Goal: Task Accomplishment & Management: Manage account settings

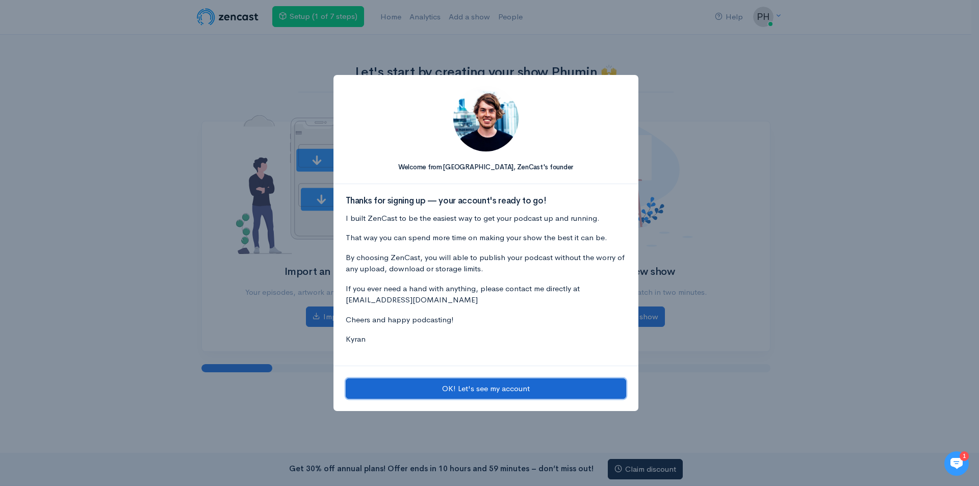
click at [477, 391] on button "OK! Let's see my account" at bounding box center [486, 388] width 281 height 21
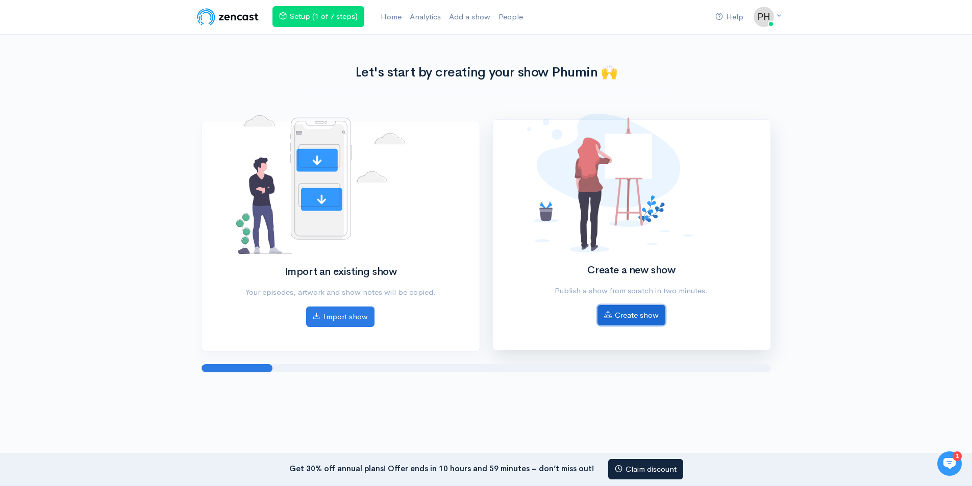
click at [644, 317] on link "Create show" at bounding box center [631, 315] width 68 height 21
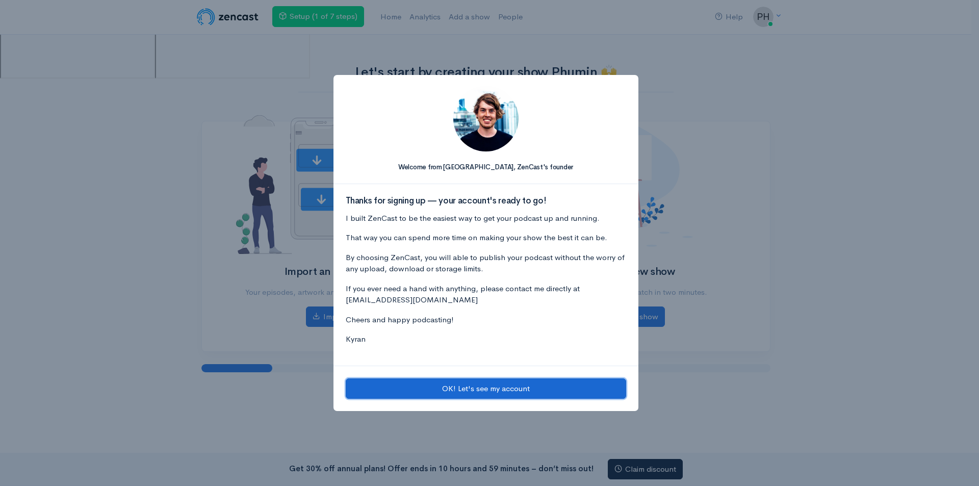
click at [487, 391] on button "OK! Let's see my account" at bounding box center [486, 388] width 281 height 21
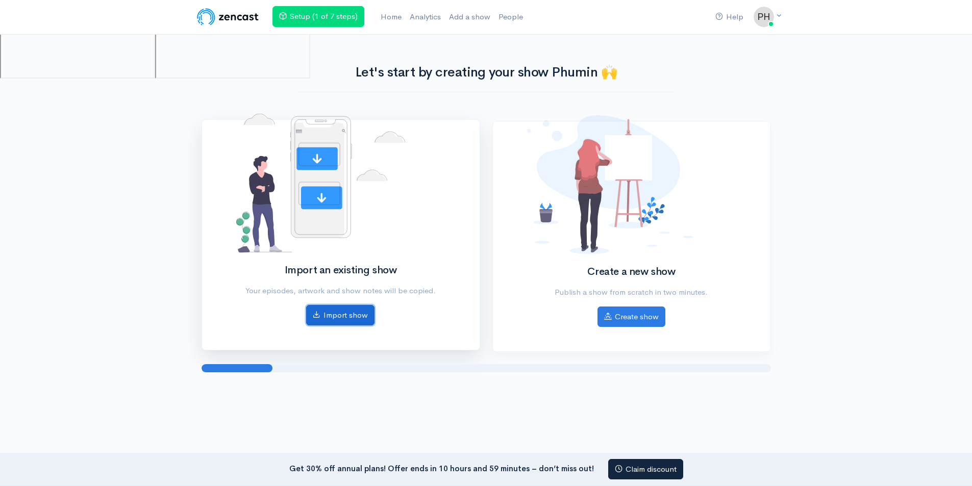
click at [331, 313] on link "Import show" at bounding box center [340, 315] width 68 height 21
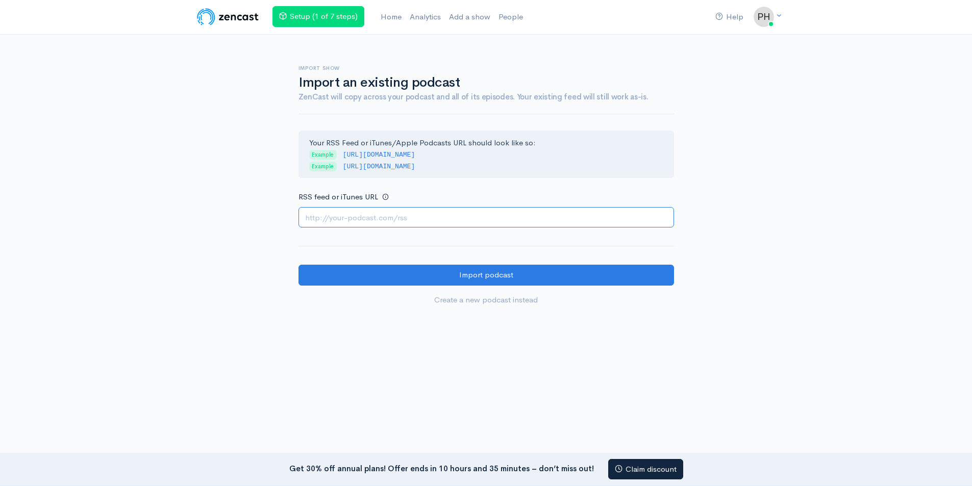
click at [381, 216] on input "RSS feed or iTunes URL" at bounding box center [485, 217] width 375 height 21
paste input "https://feeds.hubhopper.com/df0d4d9835711639a5f63b72b7f6ac5b.rss"
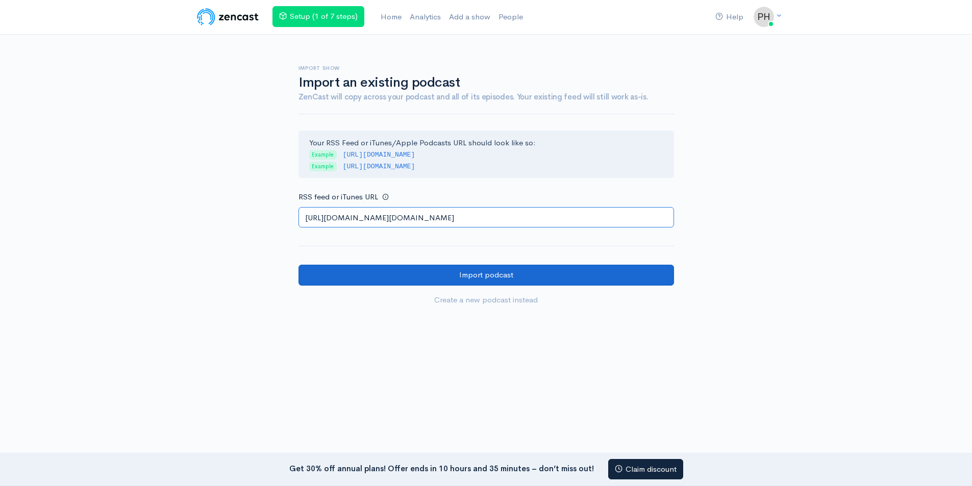
type input "https://feeds.hubhopper.com/df0d4d9835711639a5f63b72b7f6ac5b.rss"
click at [513, 269] on input "Import podcast" at bounding box center [485, 275] width 375 height 21
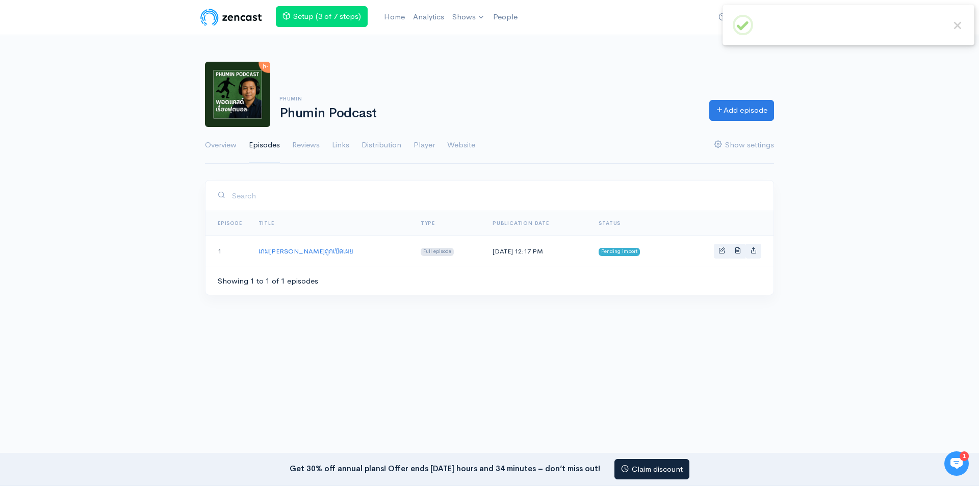
click at [881, 123] on div "Phumin Phumin Podcast Add episode Overview Episodes Reviews Links Distribution …" at bounding box center [489, 106] width 979 height 115
click at [339, 256] on td "เกมที่สวยงามถูกเปิดเผย" at bounding box center [331, 251] width 162 height 31
click at [299, 249] on link "เกมที่สวยงามถูกเปิดเผย" at bounding box center [306, 251] width 95 height 9
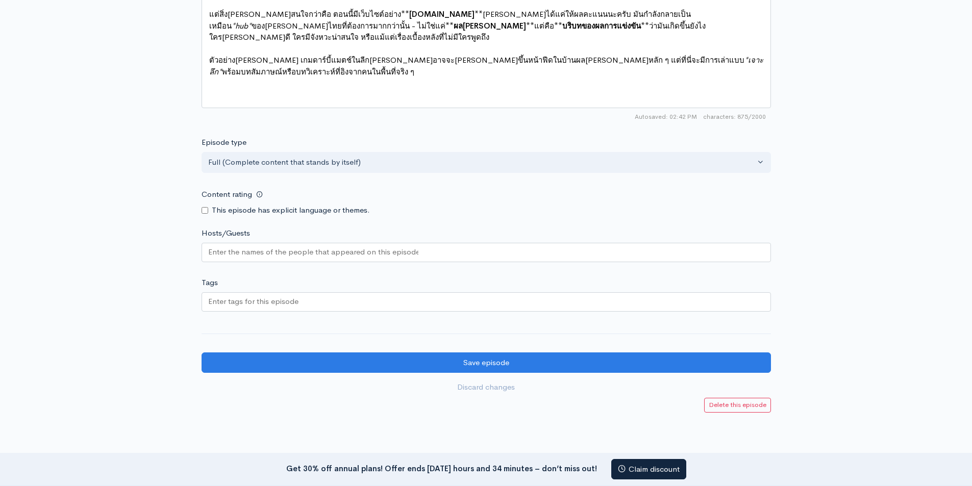
scroll to position [769, 0]
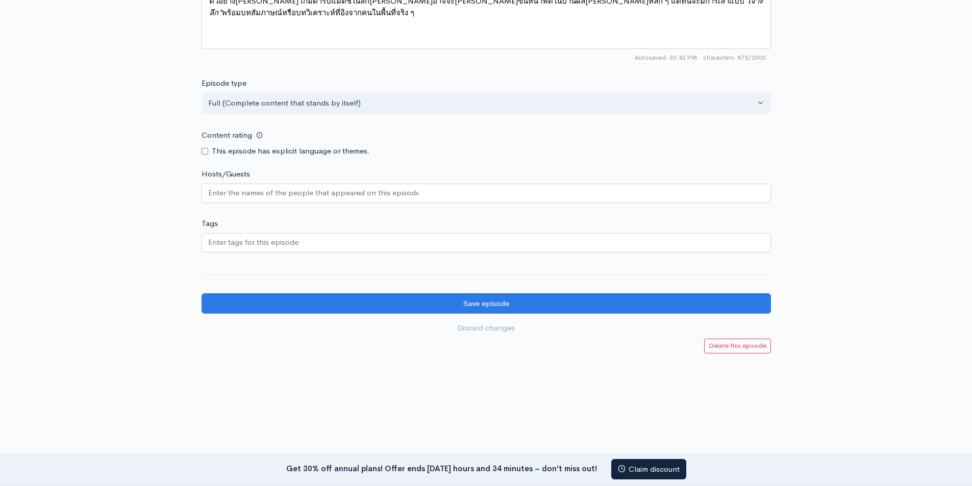
click at [341, 197] on input "Hosts/Guests" at bounding box center [313, 193] width 210 height 12
click at [296, 242] on input "Tags" at bounding box center [254, 243] width 92 height 12
paste input "Football"
type input "Football"
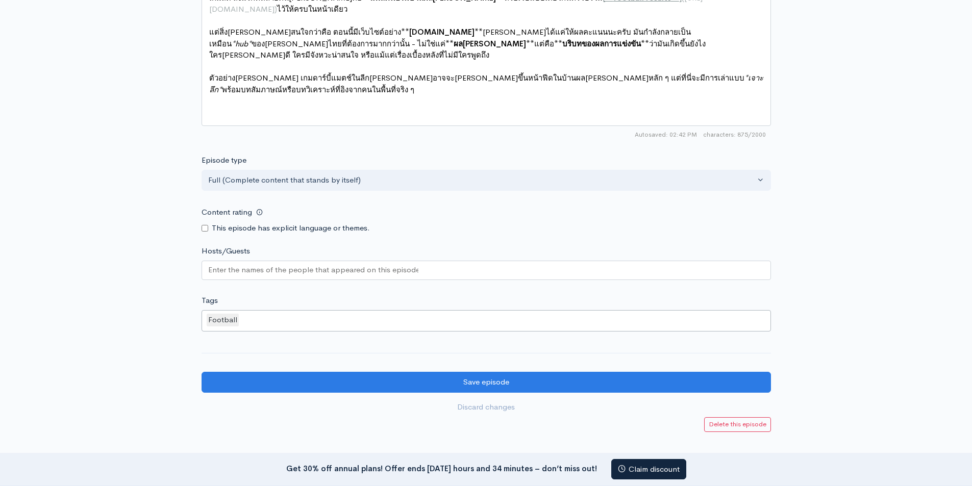
scroll to position [714, 0]
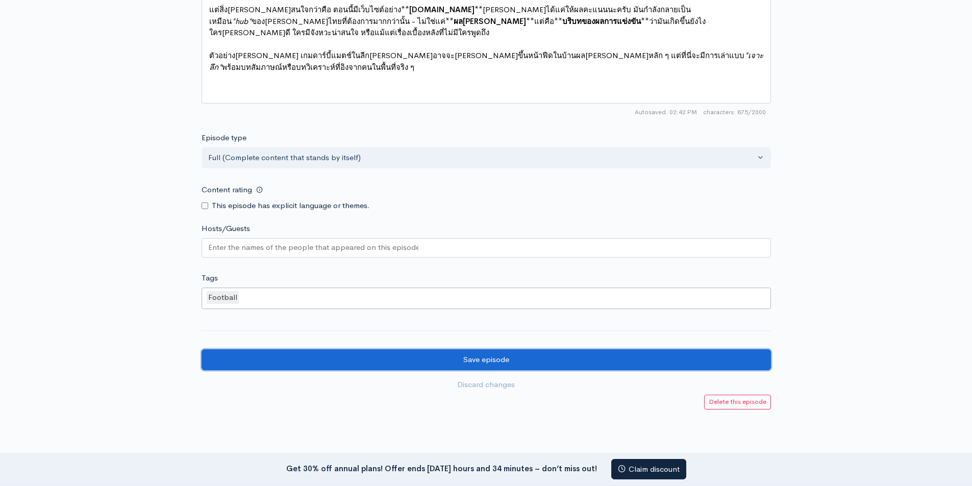
click at [491, 364] on input "Save episode" at bounding box center [485, 359] width 569 height 21
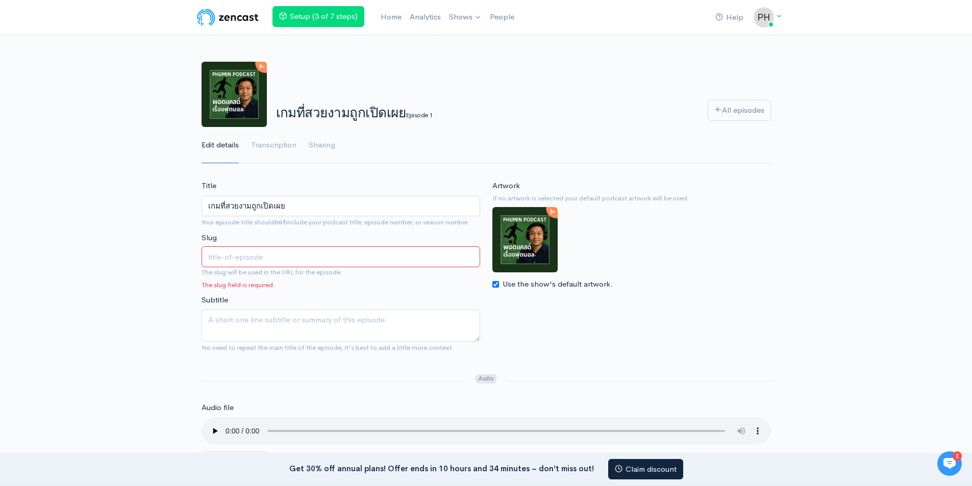
click at [258, 250] on input "Slug" at bounding box center [340, 256] width 278 height 21
click at [295, 209] on input "เกมที่สวยงามถูกเปิดเผย" at bounding box center [340, 206] width 278 height 21
click at [243, 260] on input "Slug" at bounding box center [340, 256] width 278 height 21
paste input "เกมที่สวยงามถูกเปิดเผย"
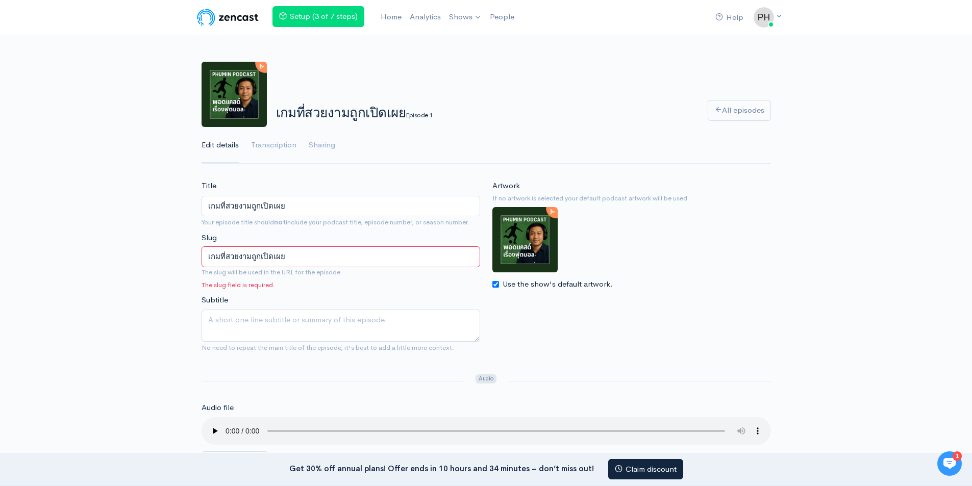
type input "เกมที่สวยงามถูกเปิดเผย"
click at [313, 290] on span "The slug field is required." at bounding box center [340, 285] width 278 height 10
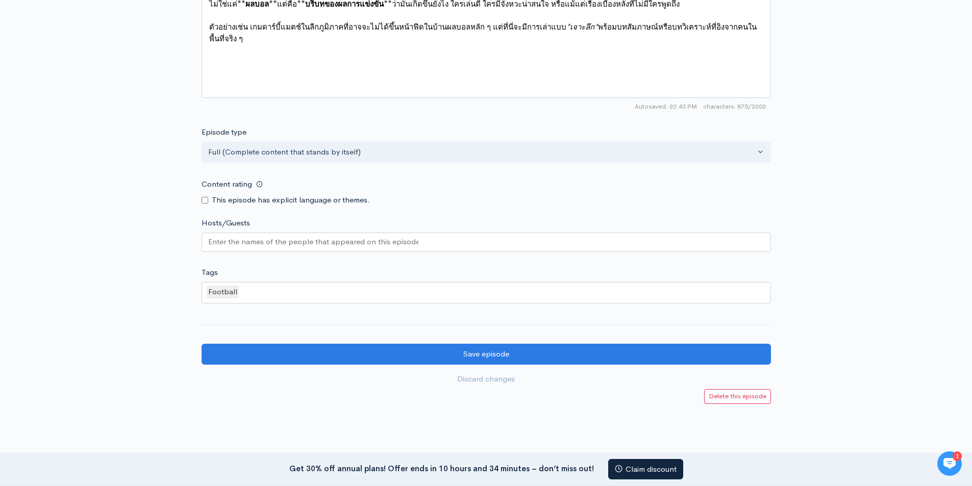
scroll to position [800, 0]
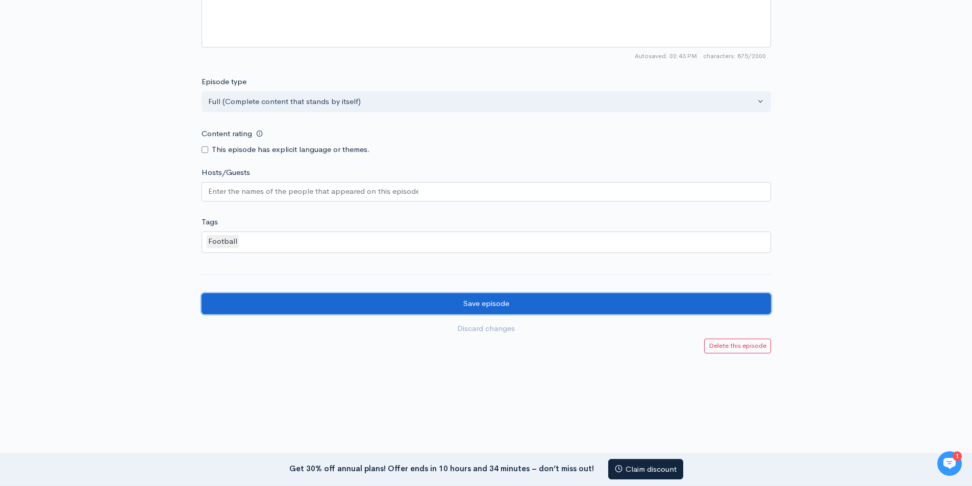
click at [462, 310] on input "Save episode" at bounding box center [485, 303] width 569 height 21
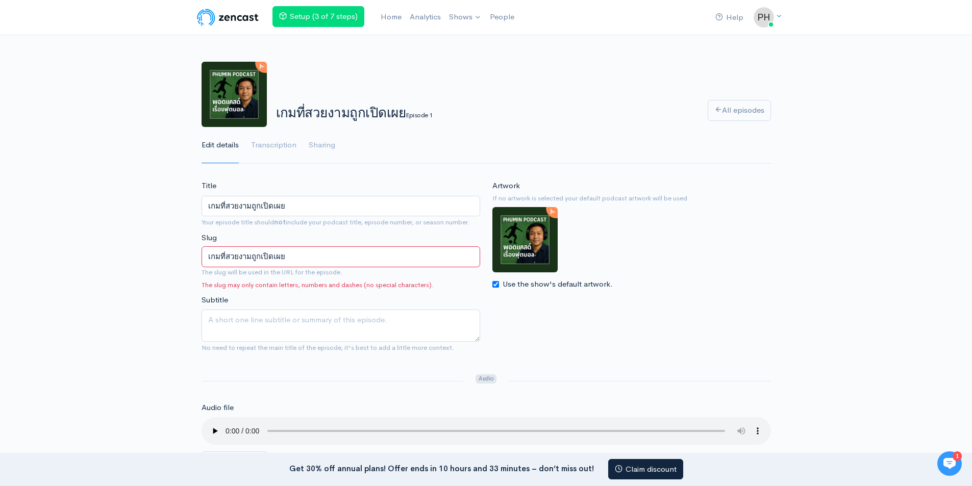
drag, startPoint x: 298, startPoint y: 256, endPoint x: 141, endPoint y: 256, distance: 157.1
click at [574, 342] on div "Artwork If no artwork is selected your default podcast artwork will be used Use…" at bounding box center [631, 270] width 291 height 181
click at [377, 333] on textarea "Subtitle" at bounding box center [340, 326] width 278 height 32
click at [308, 256] on input "เกมที่สวยงามถูกเปิดเผย" at bounding box center [340, 256] width 278 height 21
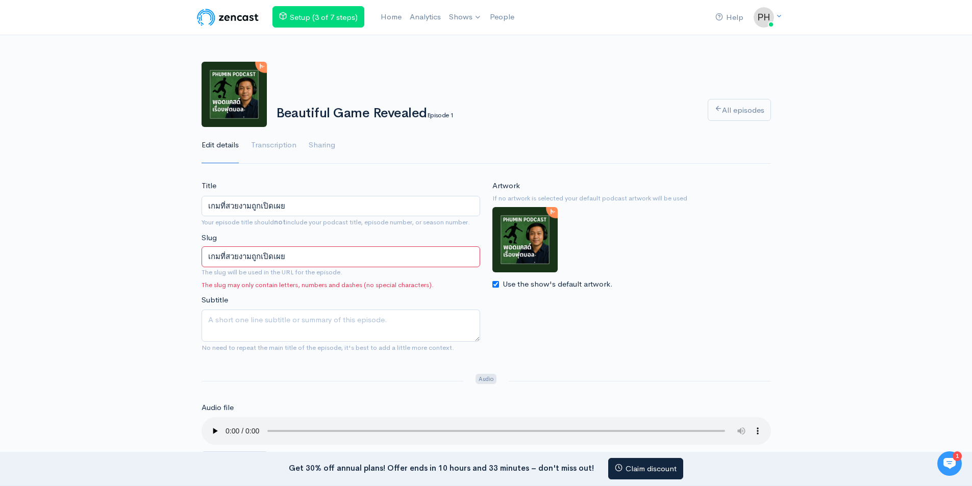
drag, startPoint x: 336, startPoint y: 256, endPoint x: 112, endPoint y: 261, distance: 224.0
paste input "Phumin Podcast"
type input "Phumin Podcast"
click at [448, 294] on div "Title เกมที่สวยงามถูกเปิดเผย Your episode title should not include your podcast…" at bounding box center [340, 268] width 291 height 177
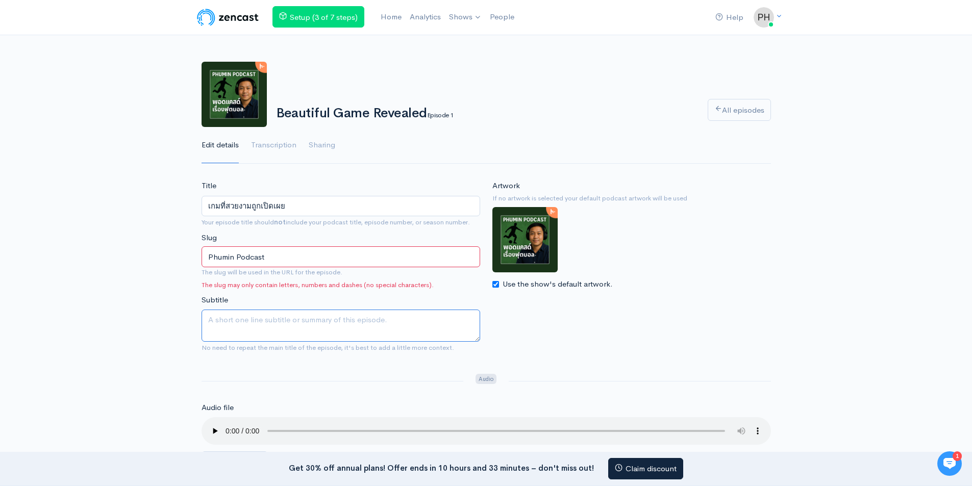
click at [390, 328] on textarea "Subtitle" at bounding box center [340, 326] width 278 height 32
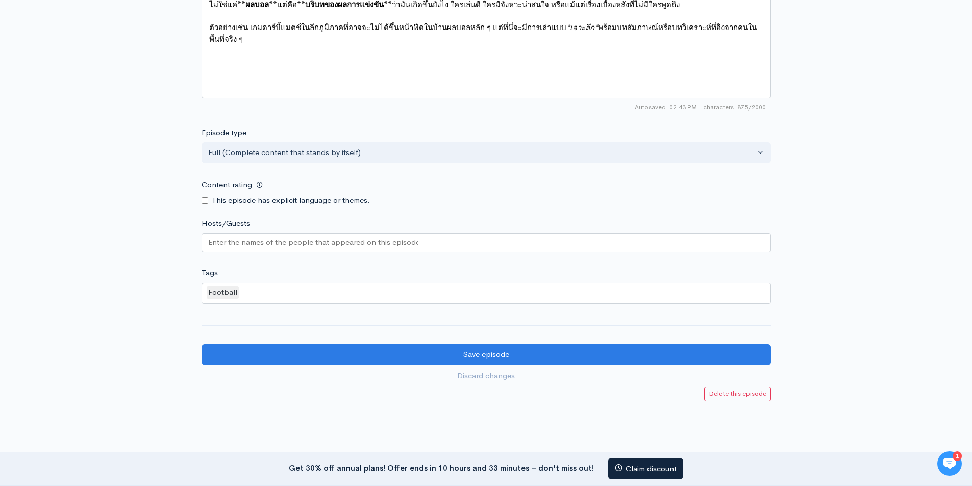
scroll to position [797, 0]
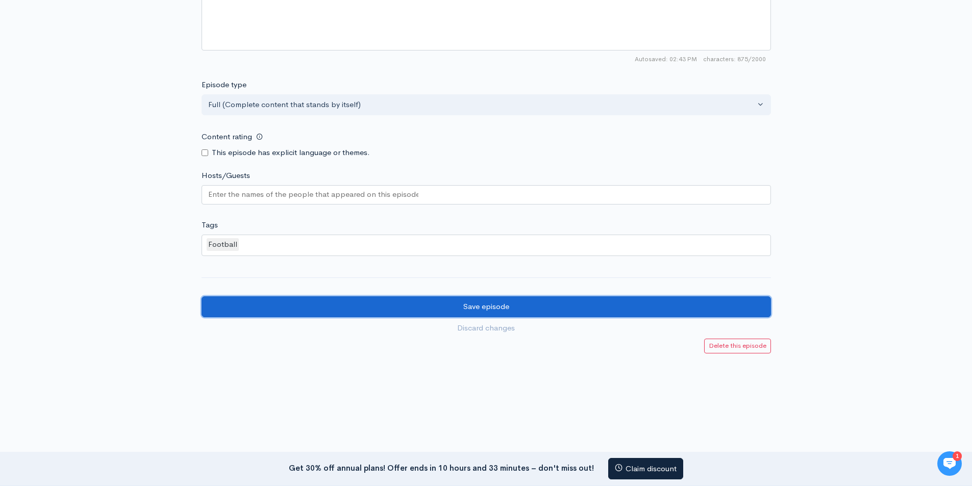
click at [485, 311] on input "Save episode" at bounding box center [485, 306] width 569 height 21
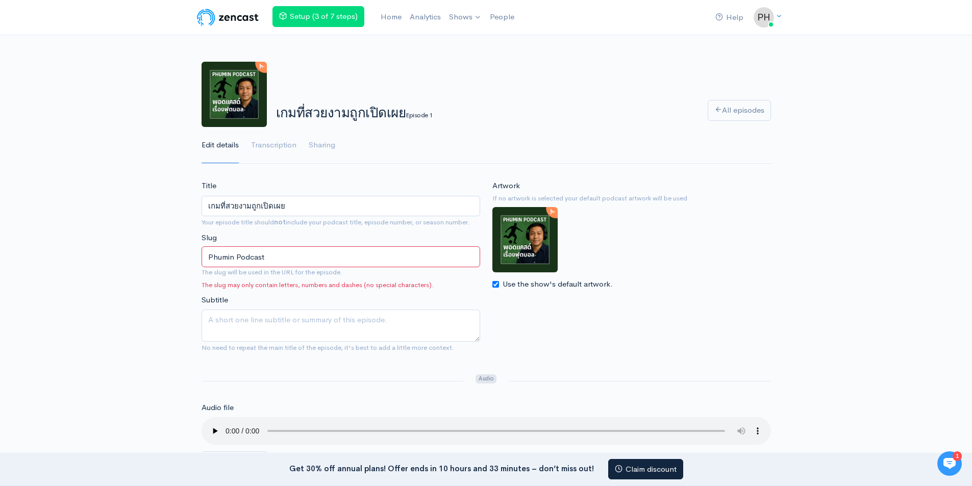
click at [290, 259] on input "Phumin Podcast" at bounding box center [340, 256] width 278 height 21
drag, startPoint x: 86, startPoint y: 257, endPoint x: 64, endPoint y: 257, distance: 21.9
click at [571, 299] on div "Artwork If no artwork is selected your default podcast artwork will be used Use…" at bounding box center [631, 270] width 291 height 181
click at [260, 261] on input "Slug" at bounding box center [340, 256] width 278 height 21
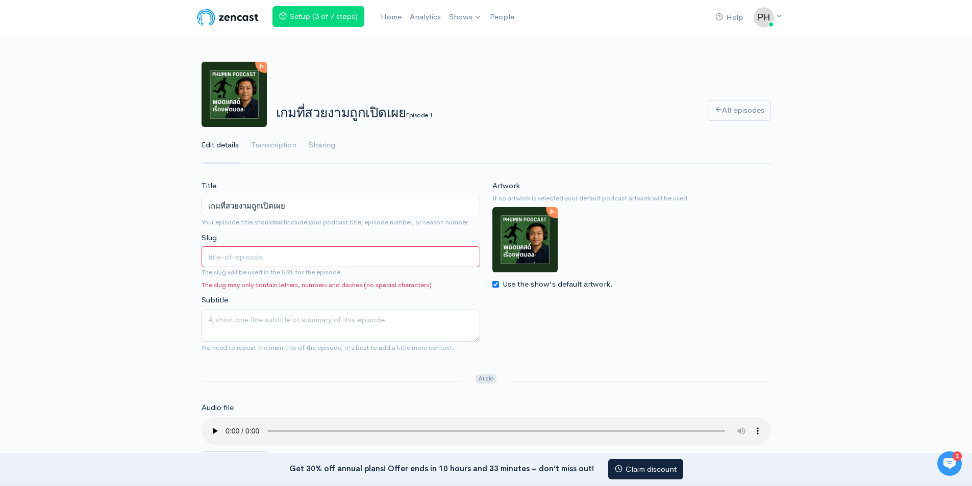
paste input "Phumin Podcast"
click at [237, 258] on input "Phumin Podcast" at bounding box center [340, 256] width 278 height 21
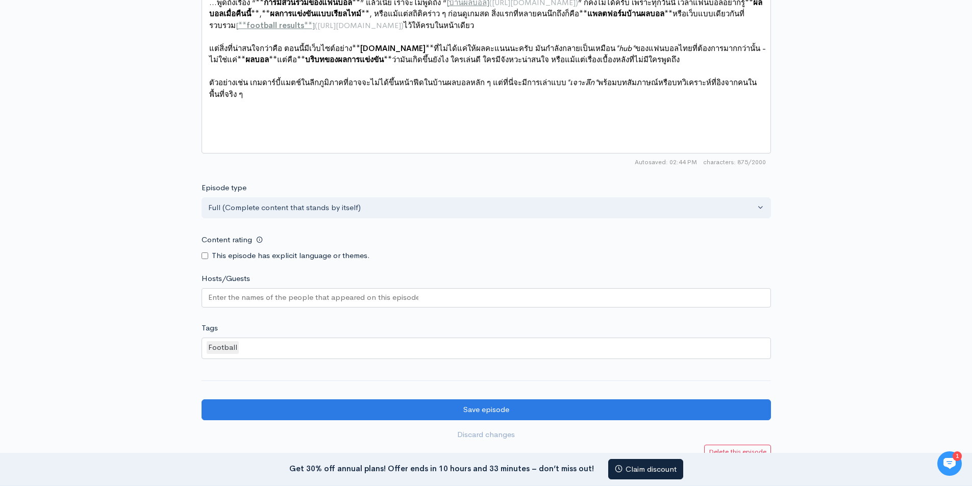
scroll to position [800, 0]
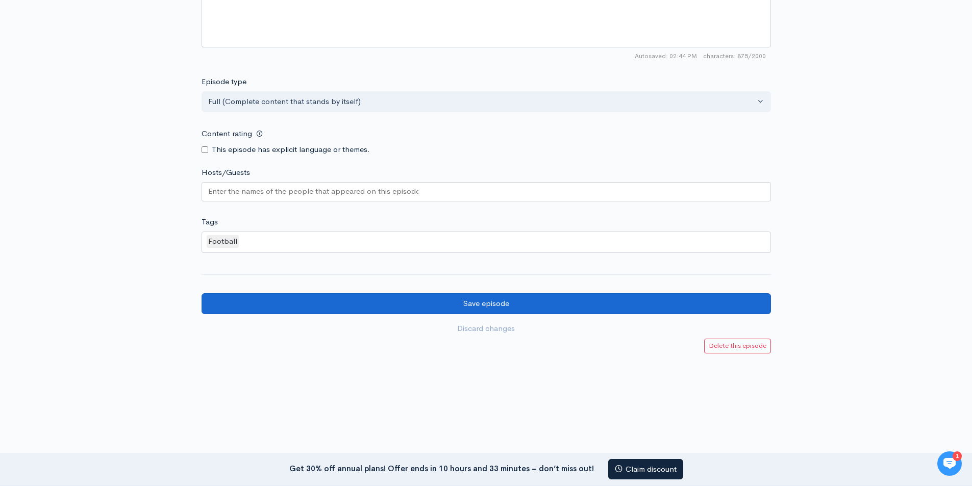
type input "PhuminPodcast"
click at [475, 298] on input "Save episode" at bounding box center [485, 303] width 569 height 21
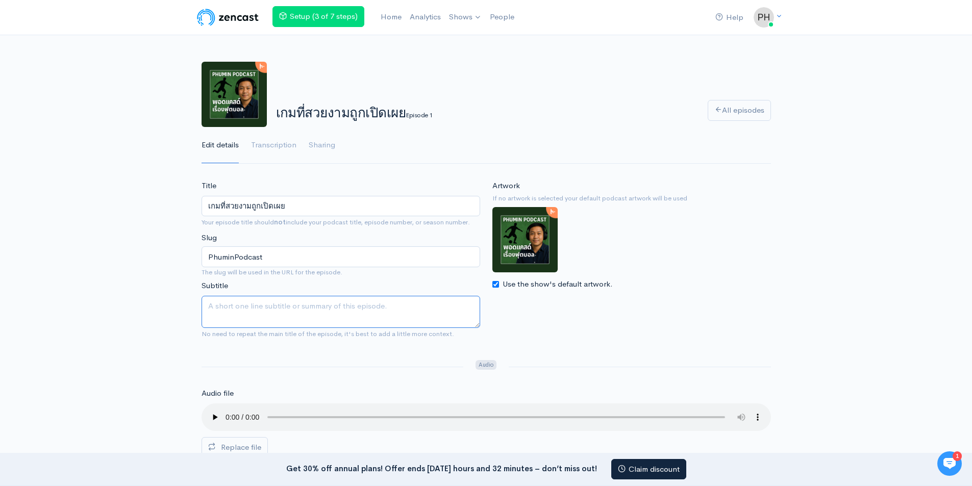
click at [332, 316] on textarea "Subtitle" at bounding box center [340, 312] width 278 height 32
click at [262, 144] on link "Transcription" at bounding box center [273, 145] width 45 height 37
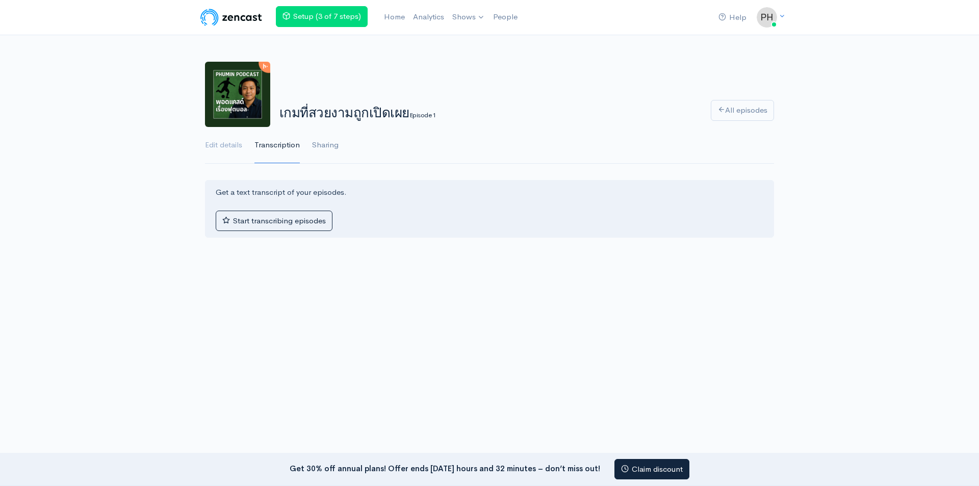
click at [321, 139] on link "Sharing" at bounding box center [325, 145] width 27 height 37
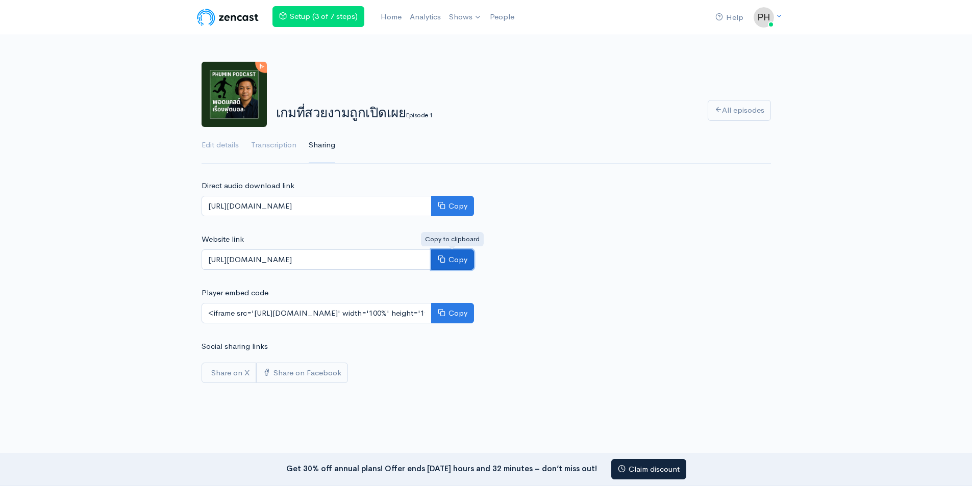
click at [460, 256] on button "Copy" at bounding box center [452, 259] width 43 height 21
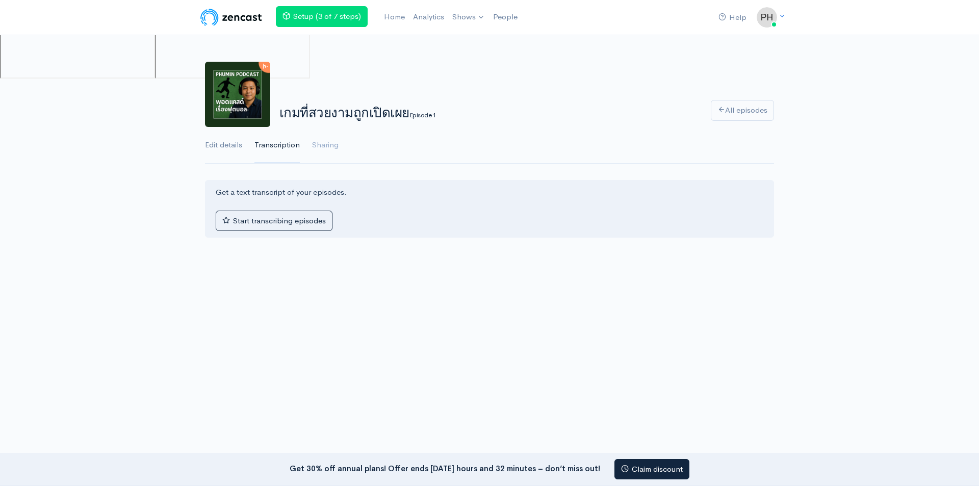
click at [229, 140] on link "Edit details" at bounding box center [223, 145] width 37 height 37
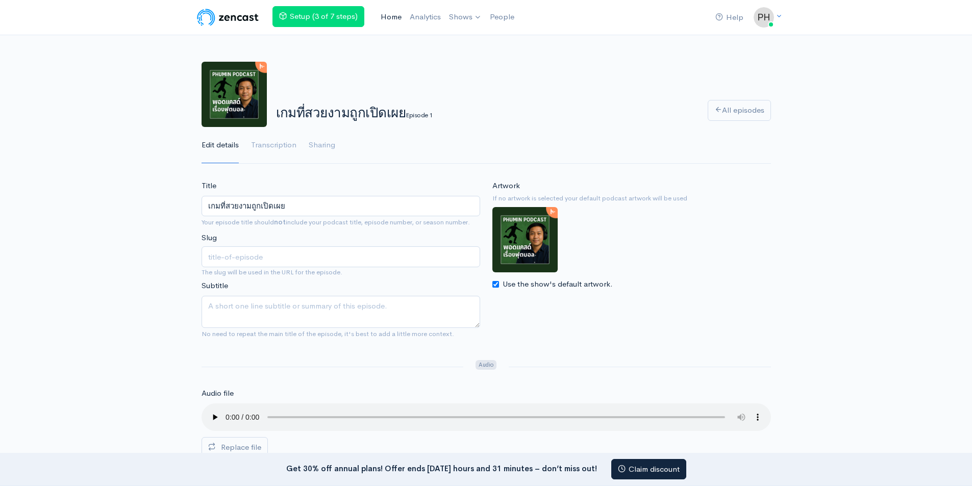
click at [393, 15] on link "Home" at bounding box center [390, 17] width 29 height 22
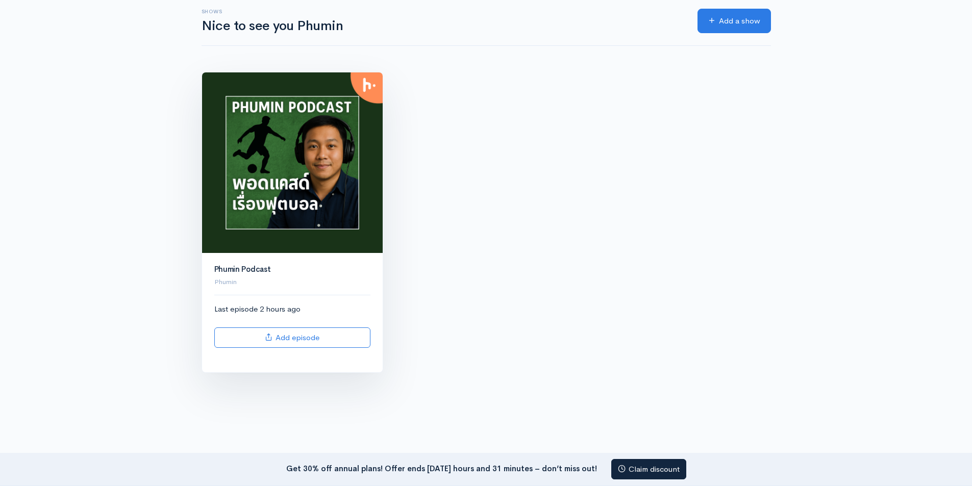
scroll to position [87, 0]
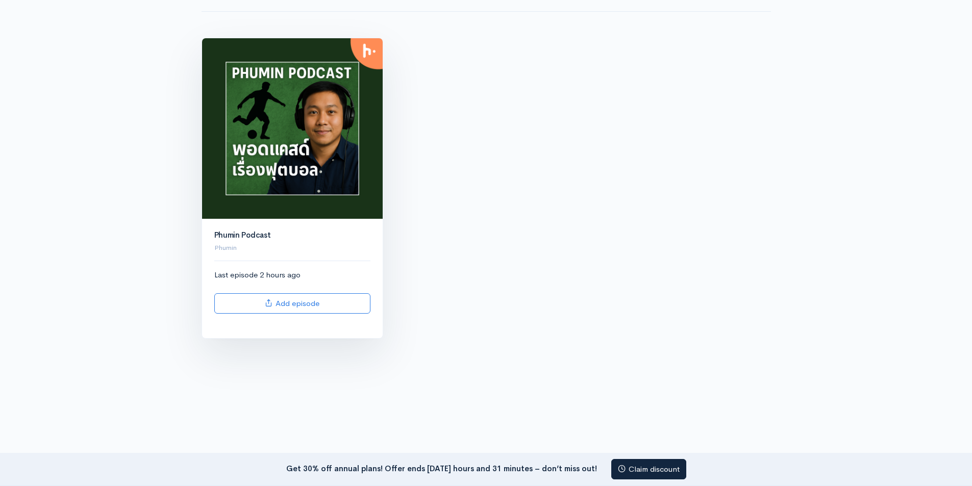
click at [287, 151] on img at bounding box center [292, 128] width 181 height 181
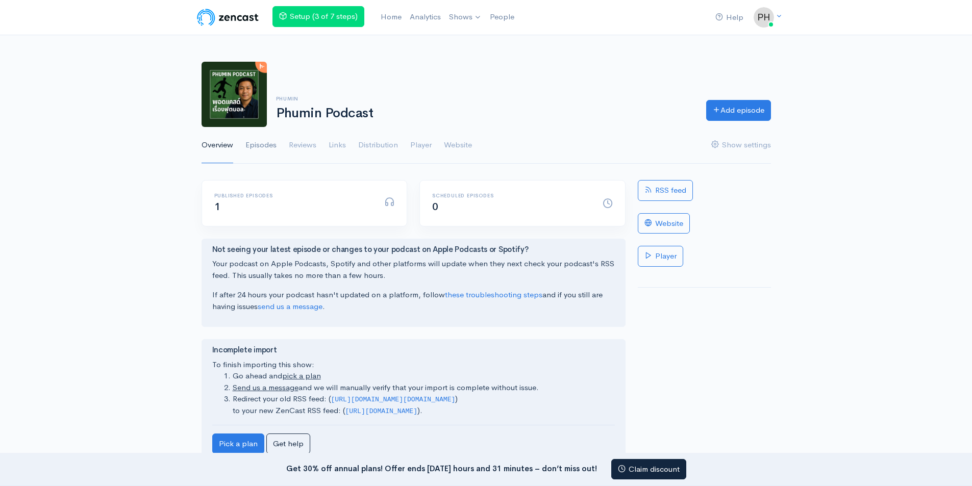
click at [266, 151] on link "Episodes" at bounding box center [260, 145] width 31 height 37
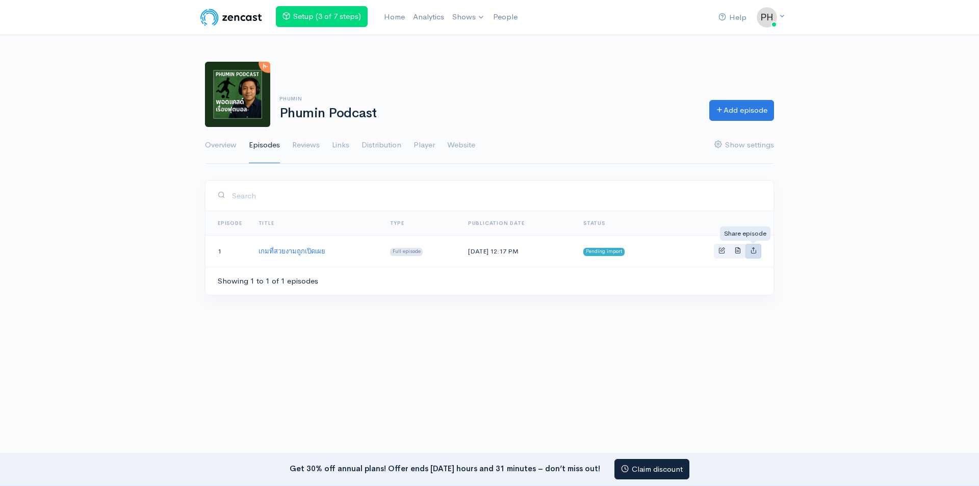
click at [751, 249] on icon "Basic example" at bounding box center [753, 250] width 7 height 7
type input "[URL][DOMAIN_NAME]"
type input "<iframe src='[URL][DOMAIN_NAME]' width='100%' height='190' frameborder='0' scro…"
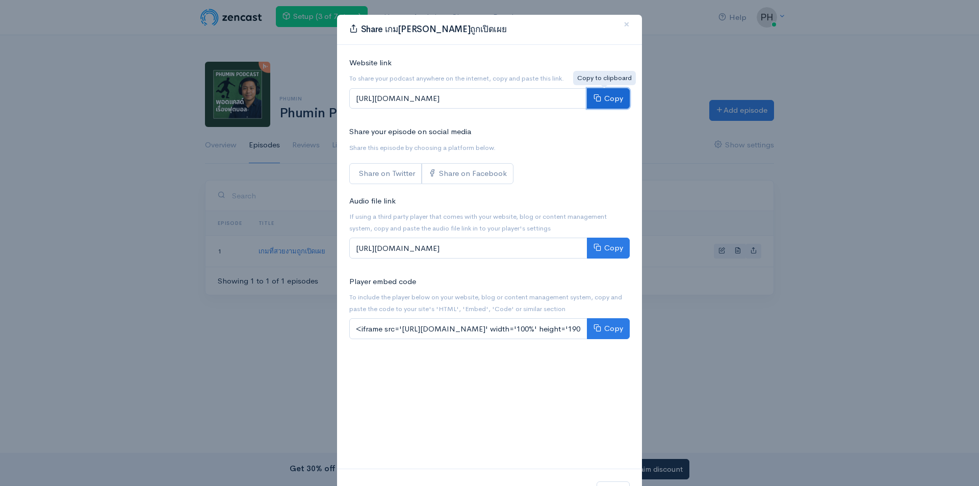
click at [606, 99] on button "Copy" at bounding box center [608, 98] width 43 height 21
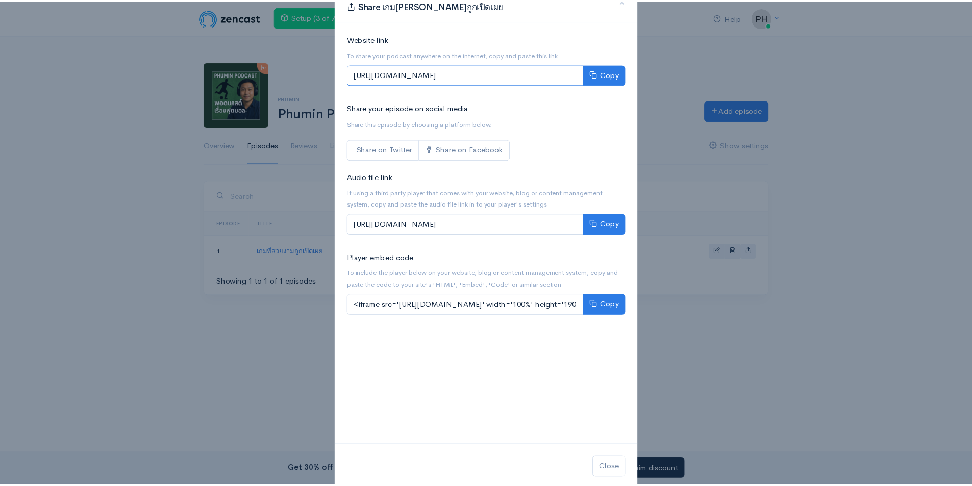
scroll to position [43, 0]
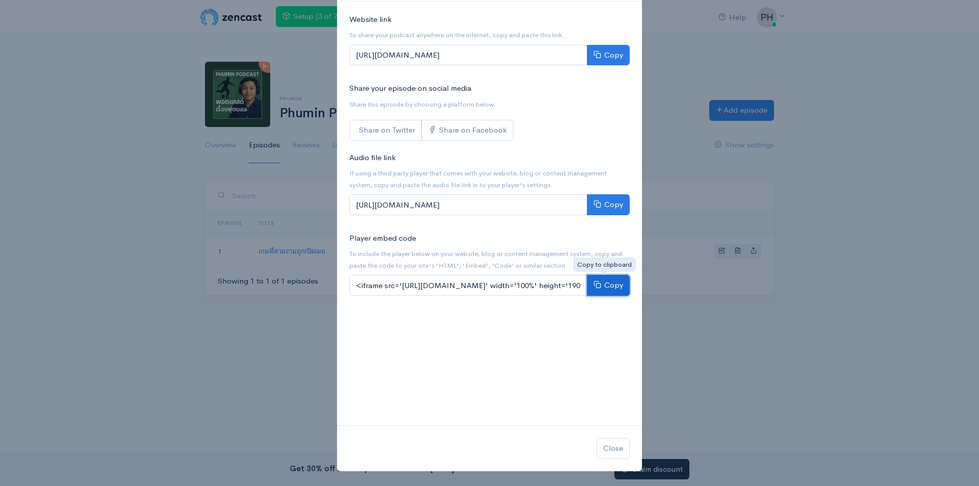
click at [598, 283] on button "Copy" at bounding box center [608, 285] width 43 height 21
click at [674, 64] on div "Share เกมที่สวยงามถูกเปิดเผย × Website link To share your podcast anywhere on t…" at bounding box center [489, 243] width 979 height 486
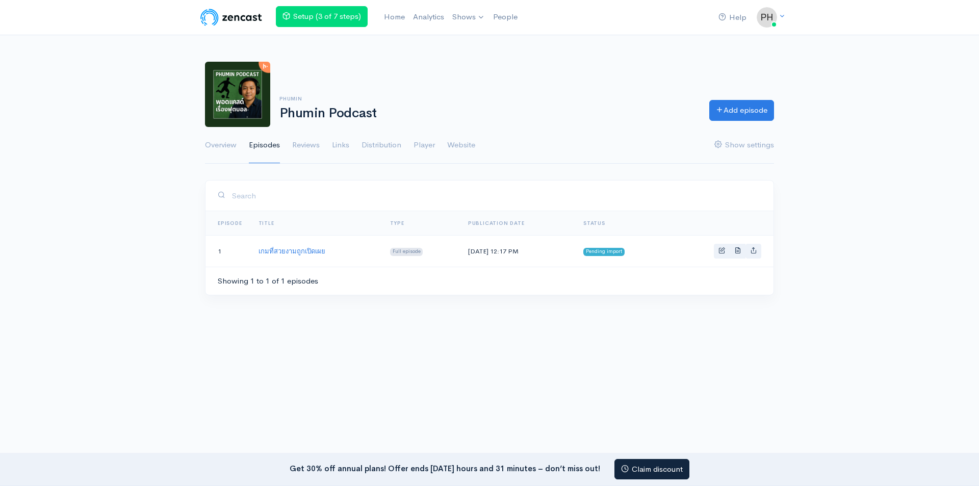
click at [347, 257] on td "เกมที่สวยงามถูกเปิดเผย" at bounding box center [316, 251] width 132 height 31
click at [471, 145] on link "Website" at bounding box center [461, 145] width 28 height 37
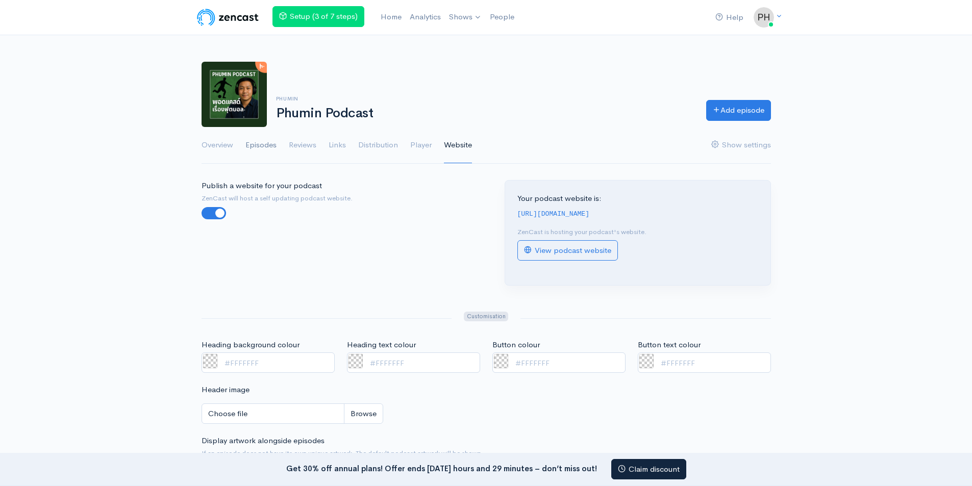
click at [264, 150] on link "Episodes" at bounding box center [260, 145] width 31 height 37
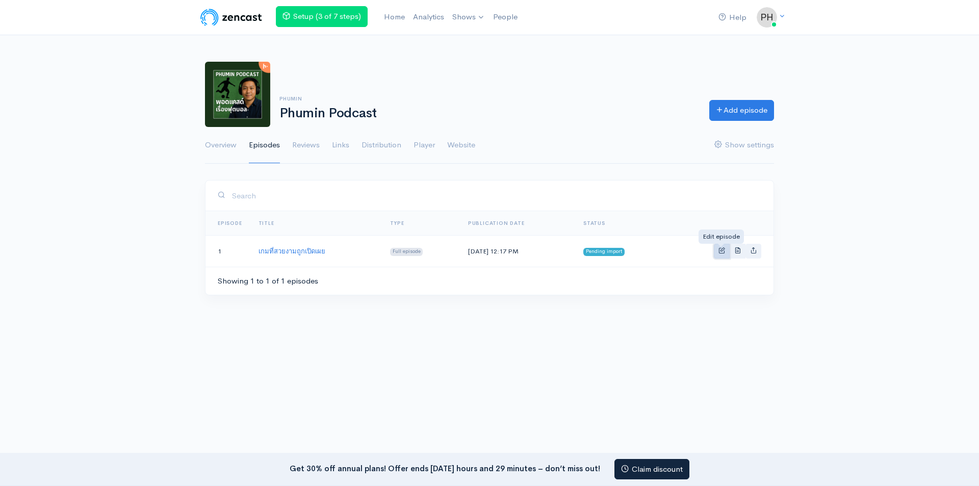
click at [724, 251] on span "Basic example" at bounding box center [722, 250] width 7 height 7
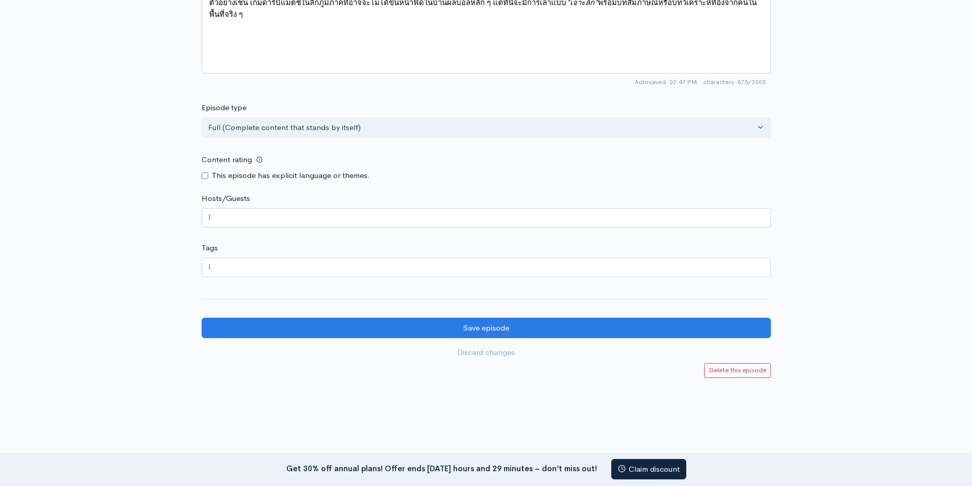
scroll to position [769, 0]
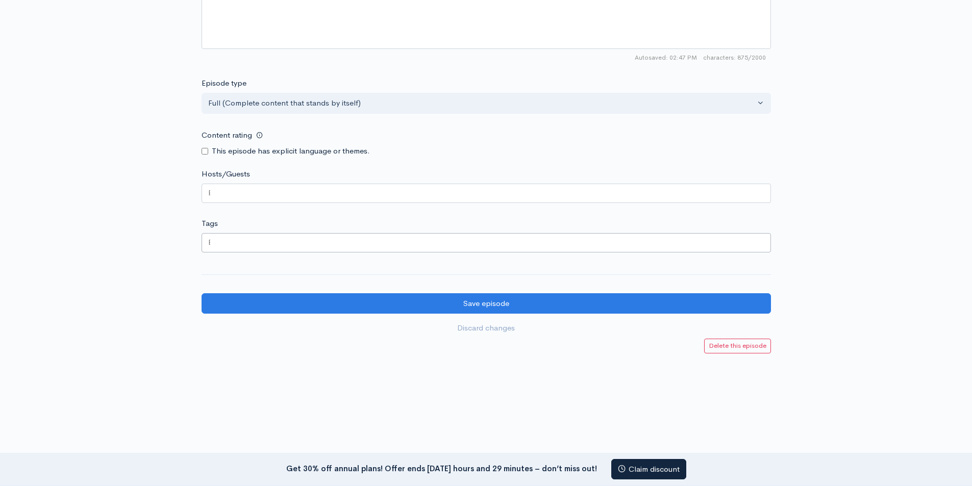
click at [309, 246] on div at bounding box center [485, 242] width 569 height 19
drag, startPoint x: 332, startPoint y: 184, endPoint x: 346, endPoint y: 187, distance: 14.6
click at [333, 184] on div at bounding box center [485, 193] width 569 height 19
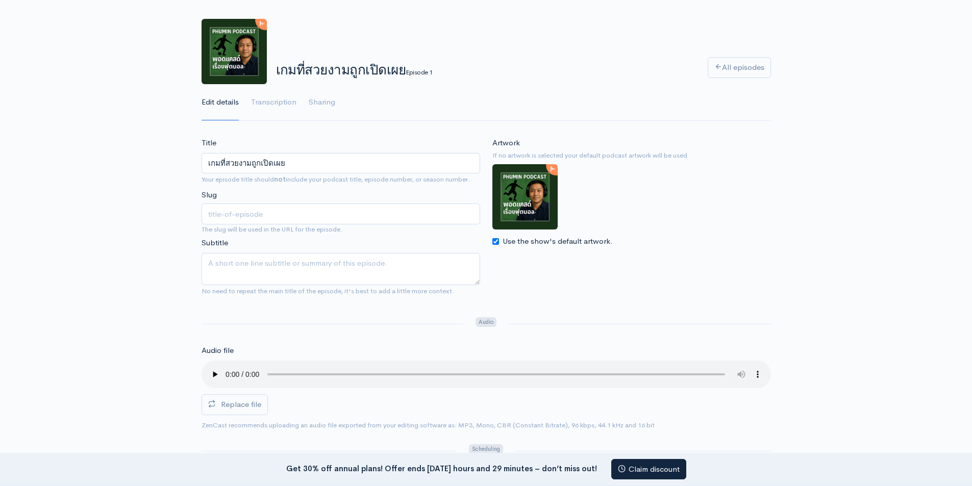
scroll to position [0, 0]
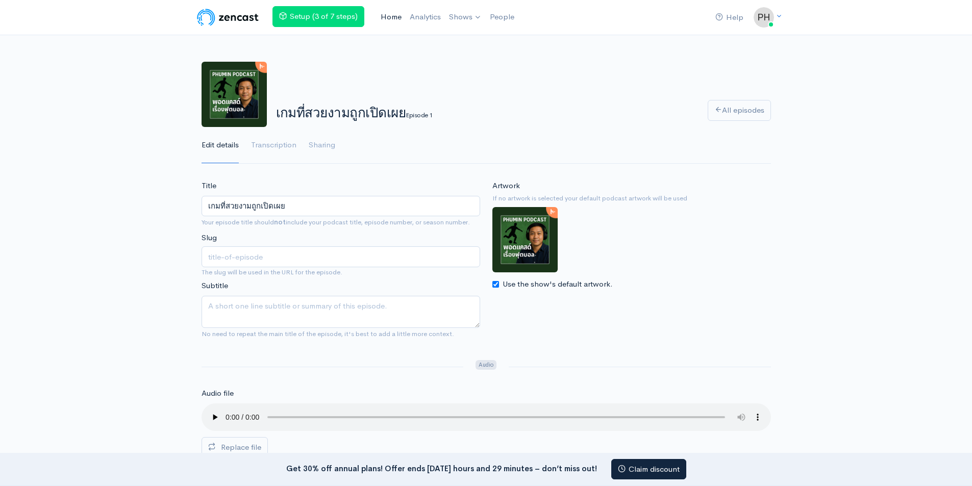
click at [391, 16] on link "Home" at bounding box center [390, 17] width 29 height 22
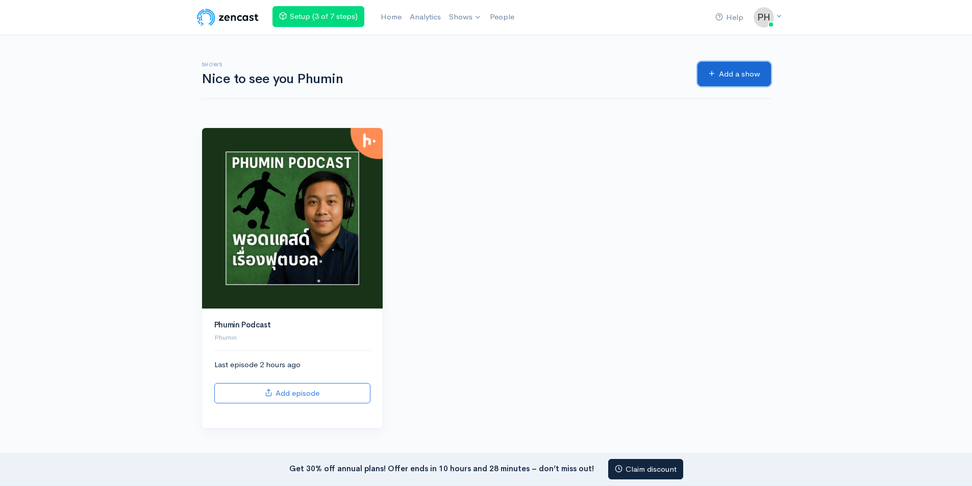
click at [756, 64] on link "Add a show" at bounding box center [733, 74] width 73 height 25
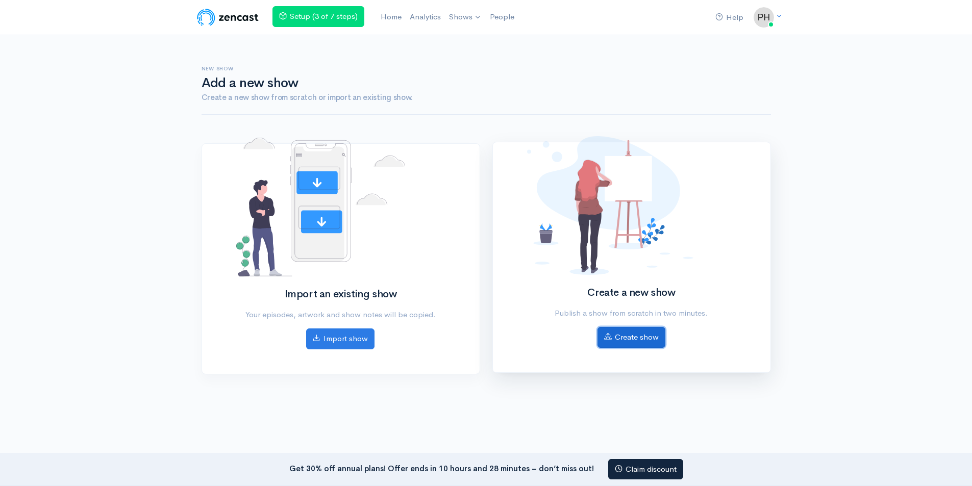
click at [633, 342] on link "Create show" at bounding box center [631, 337] width 68 height 21
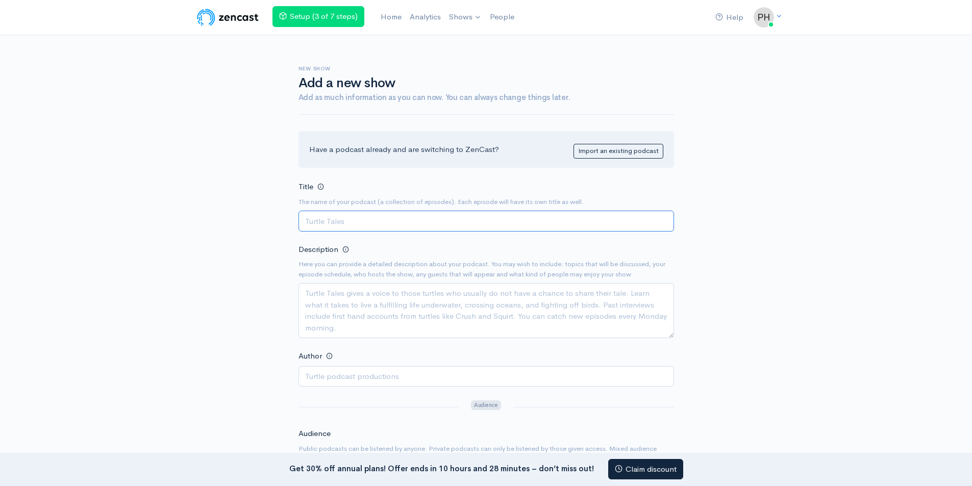
click at [422, 223] on input "Title" at bounding box center [485, 221] width 375 height 21
click at [387, 223] on input "Title" at bounding box center [485, 221] width 375 height 21
paste input "Phumin Podcast"
type input "Phumin Podcast"
click at [374, 304] on textarea "Description" at bounding box center [485, 310] width 375 height 55
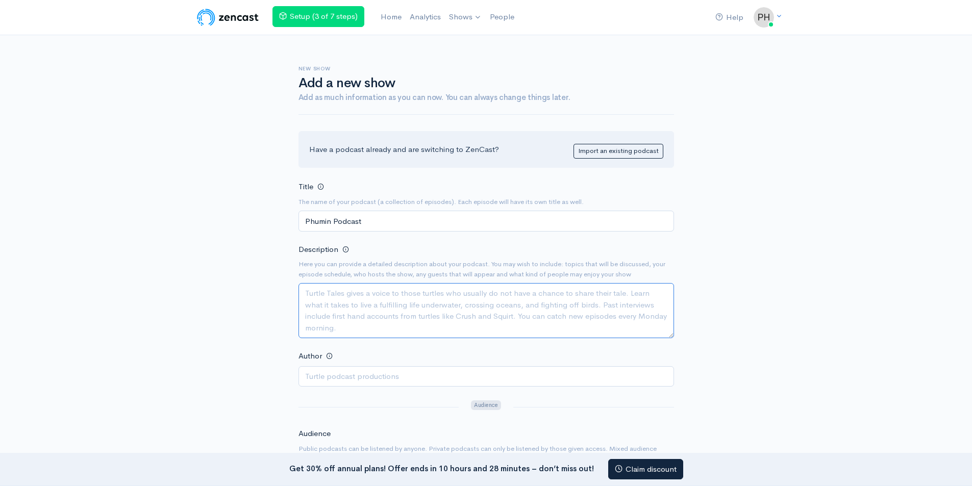
paste textarea "ก้าวเข้าสู่ Phumin Podcast พอดแคสต์ที่จะพาคุณดำดิ่งสู่โลกของฟุตบอลอย่างลึกซึ้ง …"
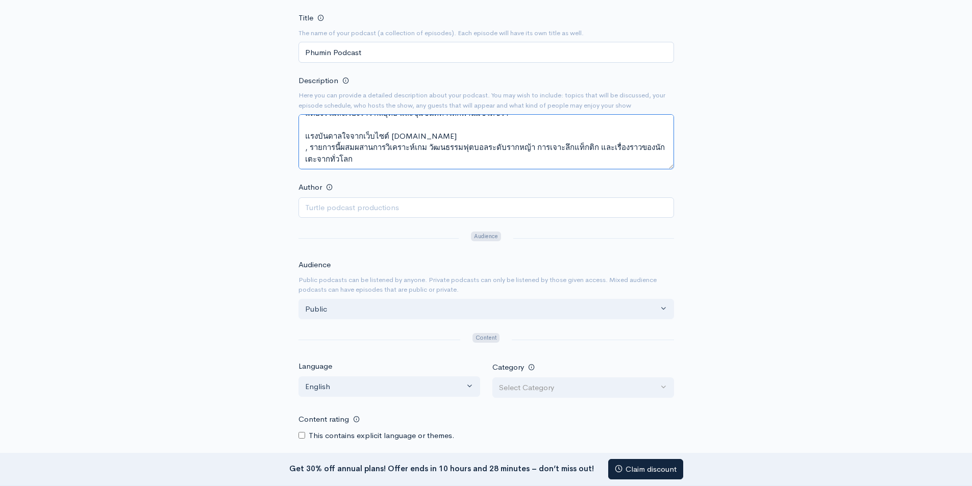
scroll to position [204, 0]
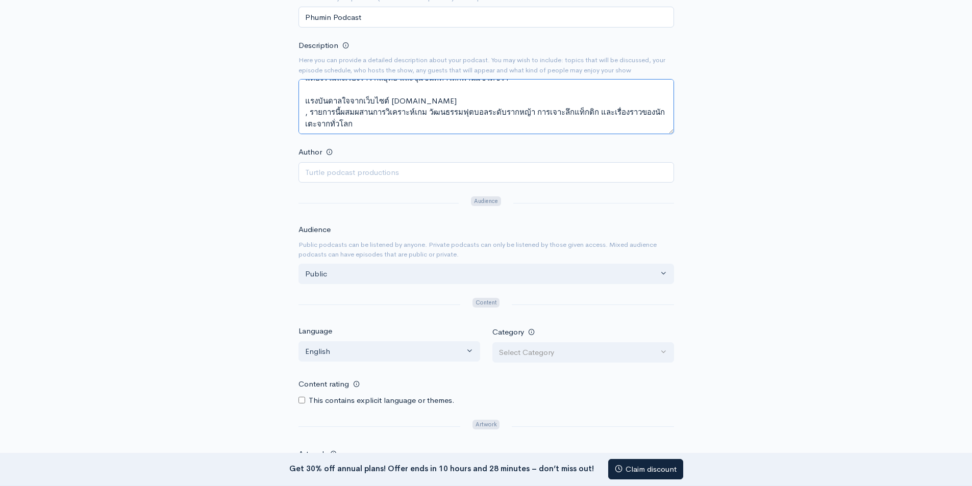
type textarea "ก้าวเข้าสู่ Phumin Podcast พอดแคสต์ที่จะพาคุณดำดิ่งสู่โลกของฟุตบอลอย่างลึกซึ้ง …"
click at [347, 171] on input "Author" at bounding box center [485, 172] width 375 height 21
click at [375, 204] on div at bounding box center [378, 203] width 173 height 17
click at [367, 180] on input "Author" at bounding box center [485, 172] width 375 height 21
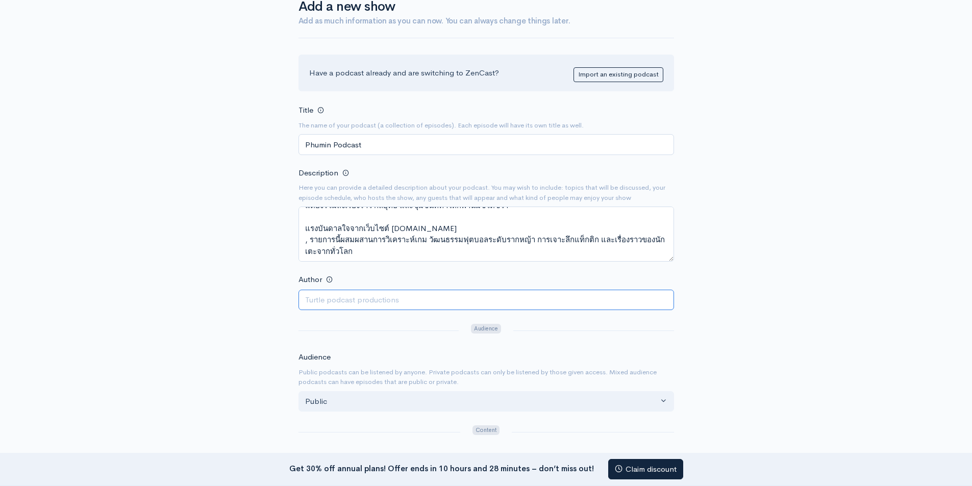
scroll to position [0, 0]
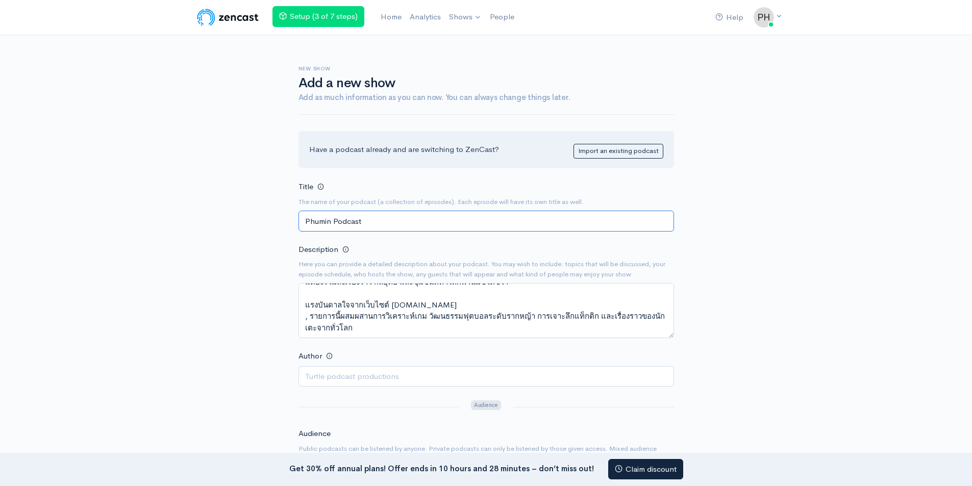
drag, startPoint x: 332, startPoint y: 221, endPoint x: 298, endPoint y: 221, distance: 33.7
click at [298, 221] on input "Phumin Podcast" at bounding box center [485, 221] width 375 height 21
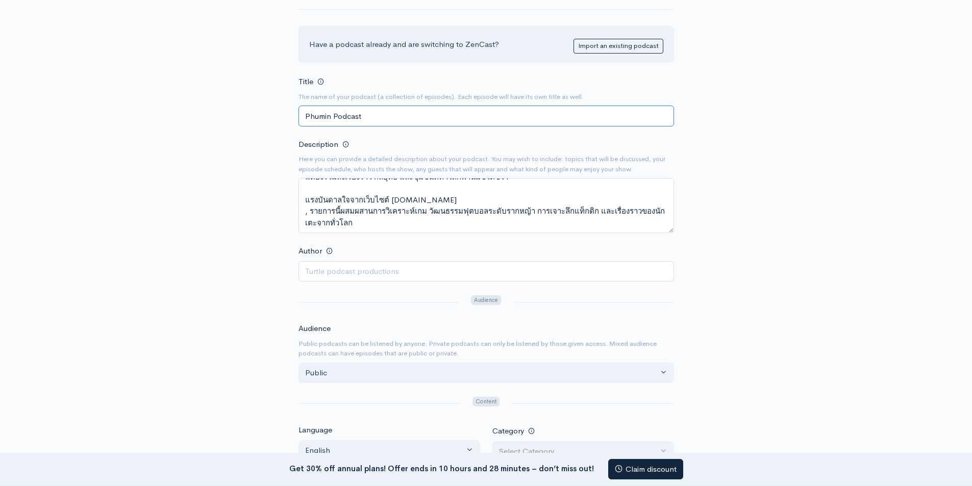
scroll to position [204, 0]
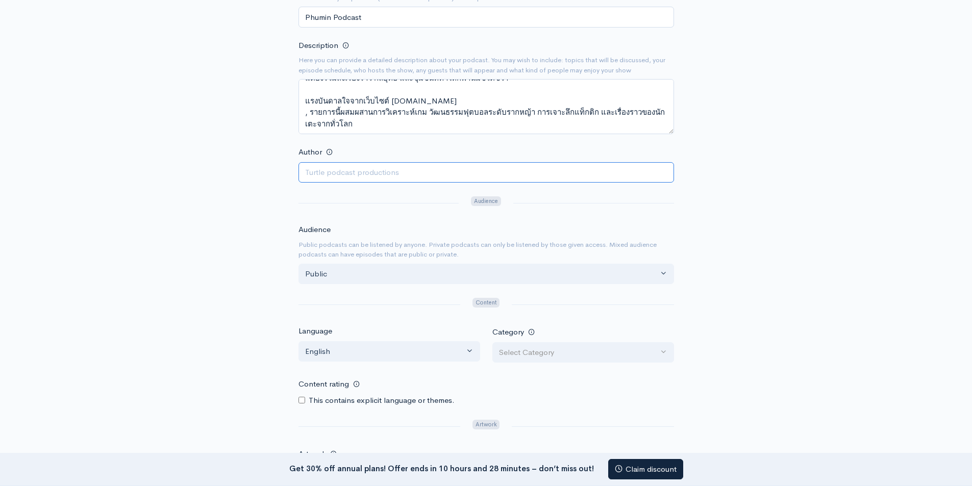
click at [327, 173] on input "Author" at bounding box center [485, 172] width 375 height 21
paste input "Phumin"
type input "Phumin"
click at [246, 195] on div "New show Add a new show Add as much information as you can now. You can always …" at bounding box center [485, 238] width 581 height 814
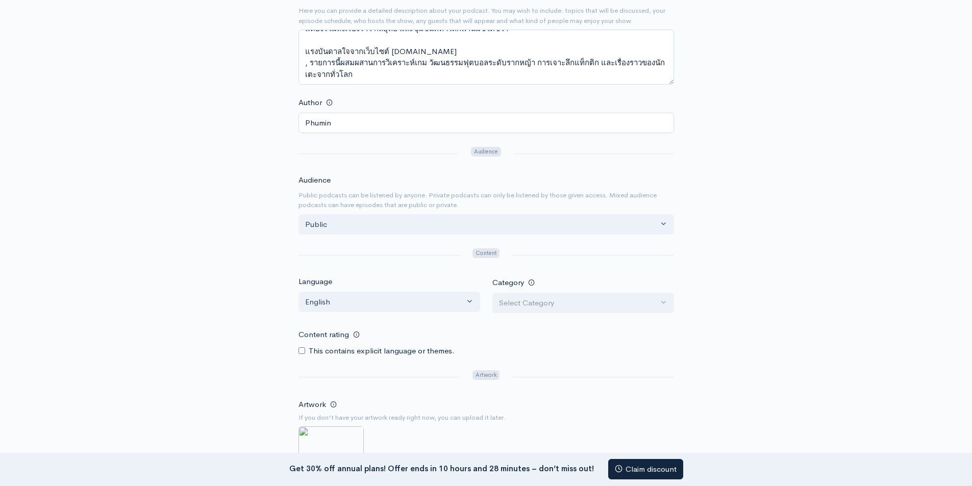
scroll to position [306, 0]
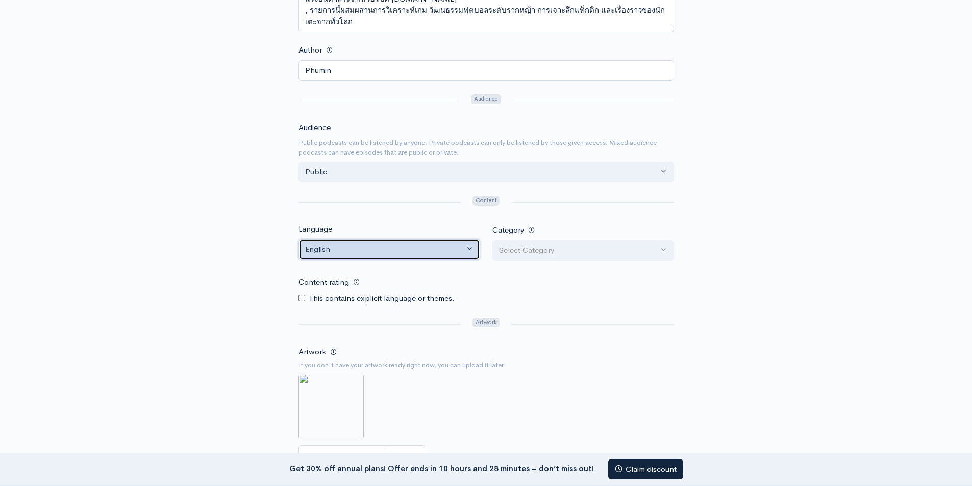
click at [450, 250] on div "English" at bounding box center [384, 250] width 159 height 12
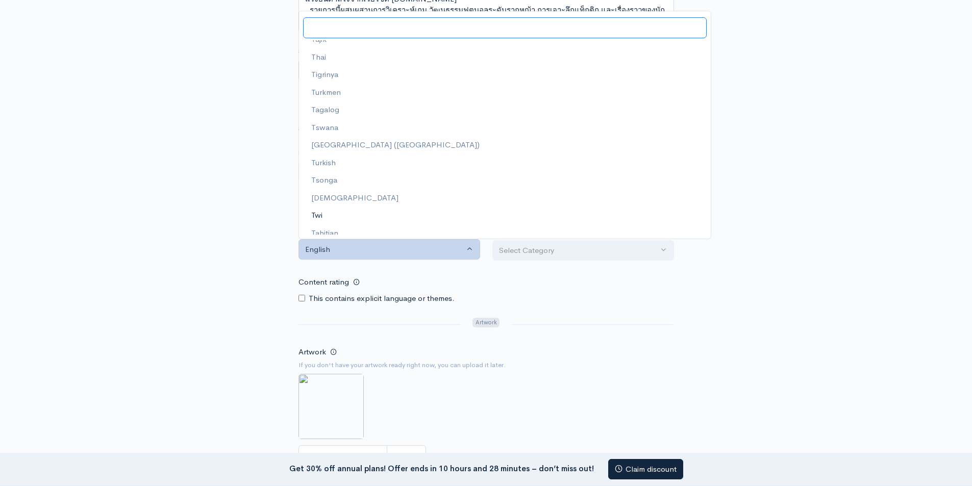
scroll to position [2737, 0]
click at [339, 91] on link "Thai" at bounding box center [505, 92] width 412 height 18
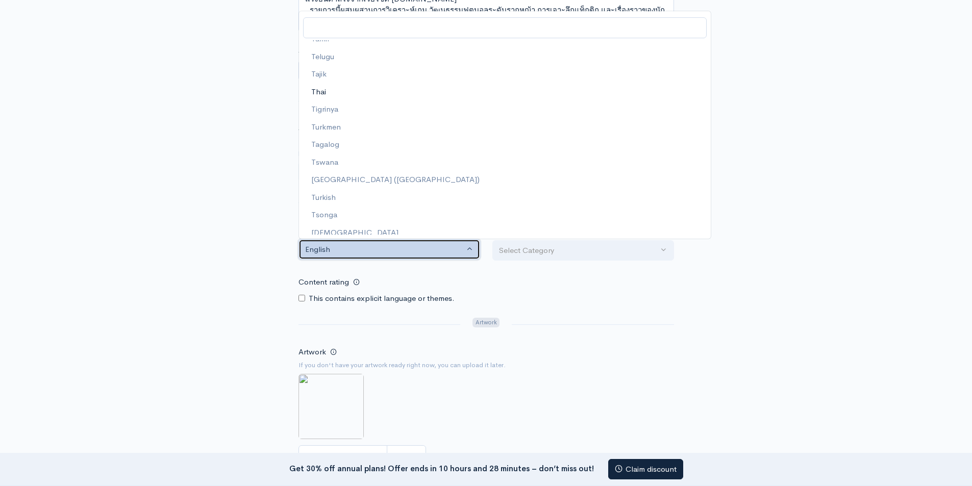
select select "th"
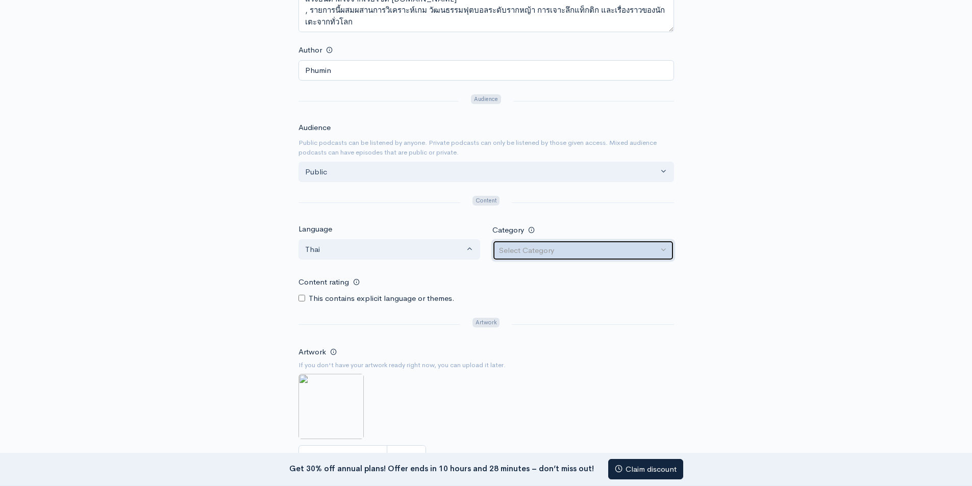
click at [533, 249] on div "Select Category" at bounding box center [578, 251] width 159 height 12
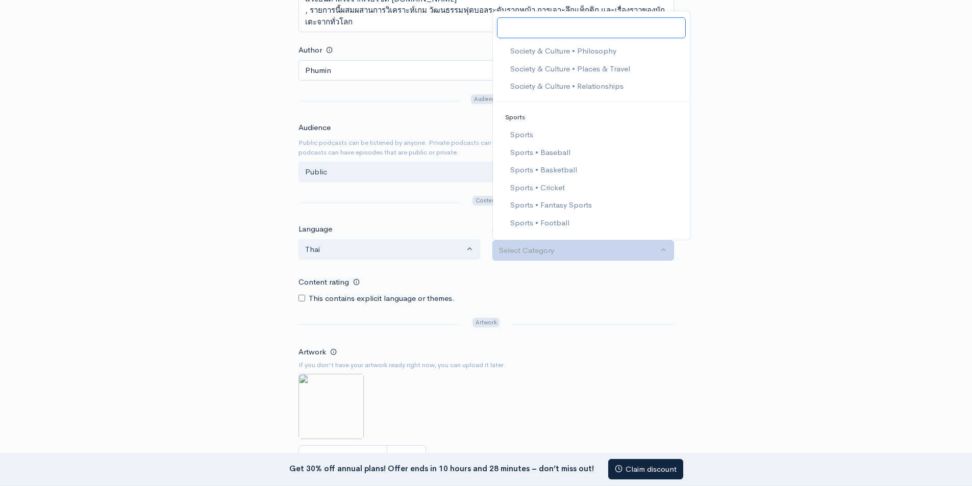
scroll to position [1938, 0]
click at [550, 230] on span "Sports • Football" at bounding box center [539, 231] width 59 height 12
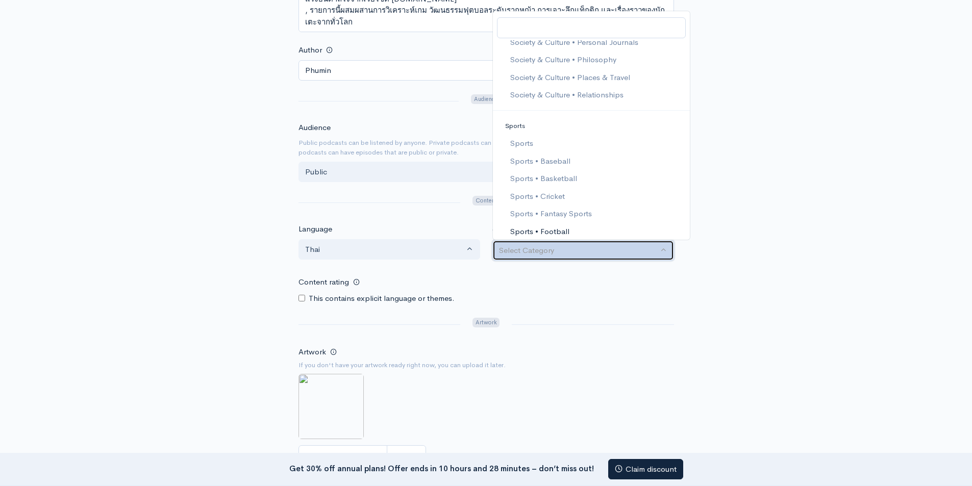
select select "Sports > Football"
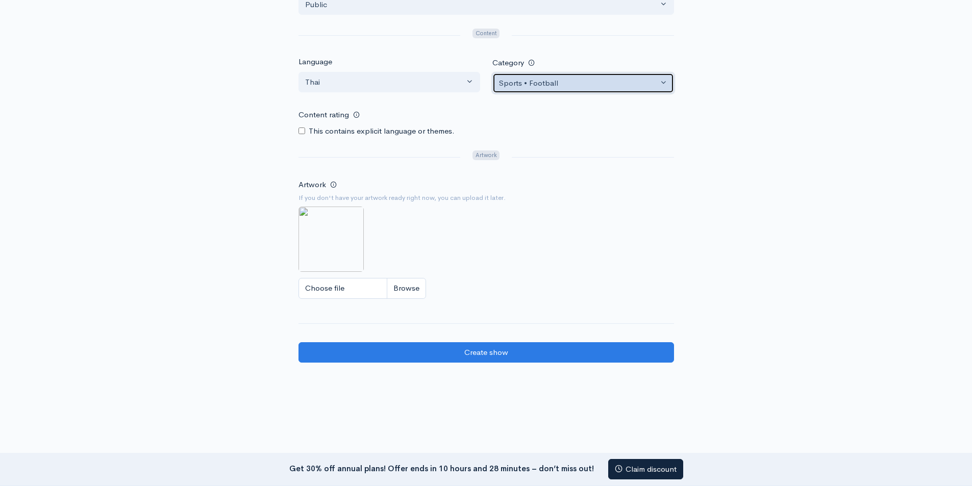
scroll to position [510, 0]
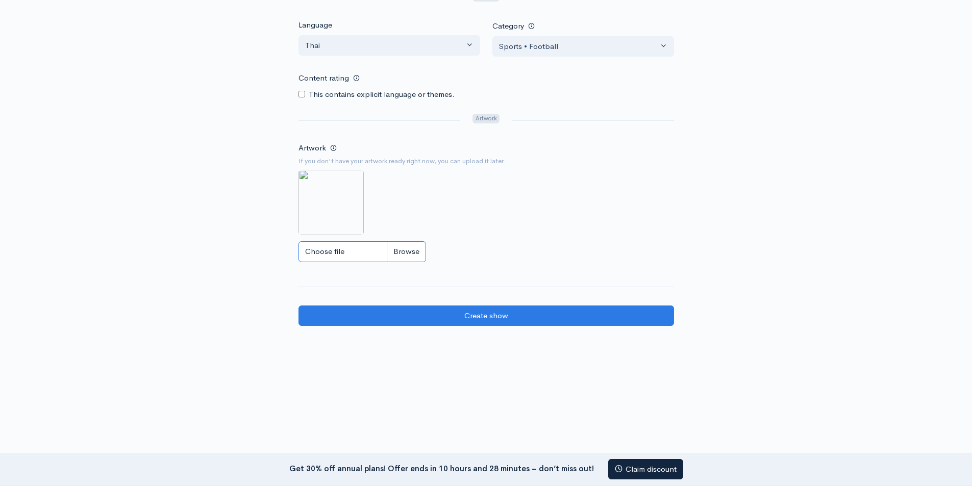
click at [341, 250] on input "Choose file" at bounding box center [362, 251] width 128 height 21
type input "C:\fakepath\ChatGPT Image Sep 24, 2025, 11_14_03 AM.png"
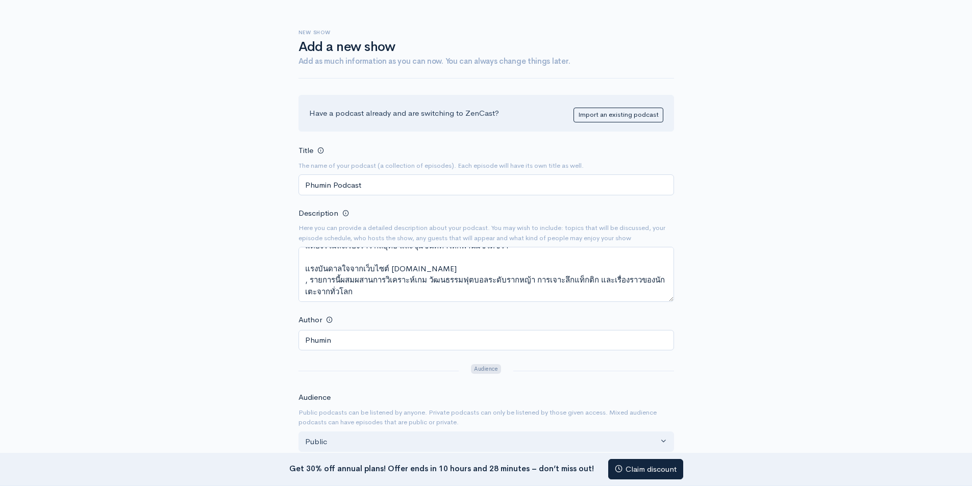
scroll to position [555, 0]
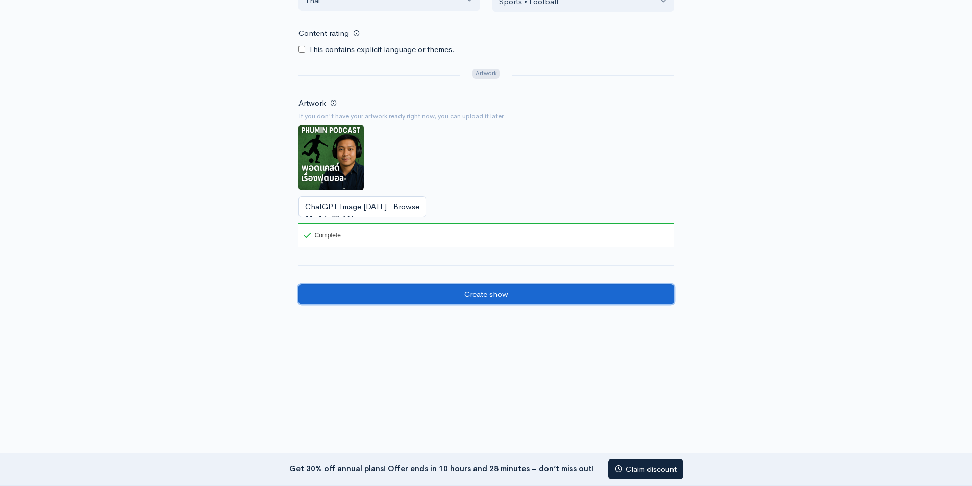
click at [468, 300] on input "Create show" at bounding box center [485, 294] width 375 height 21
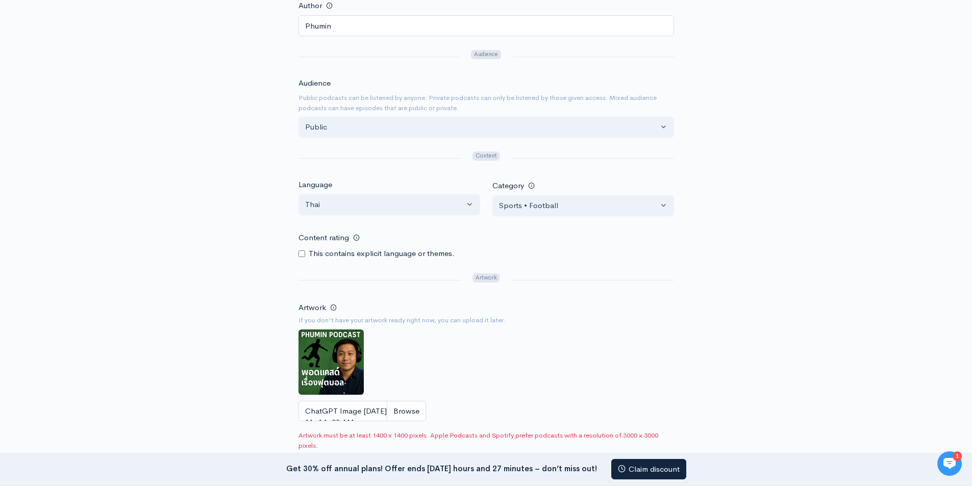
scroll to position [55, 0]
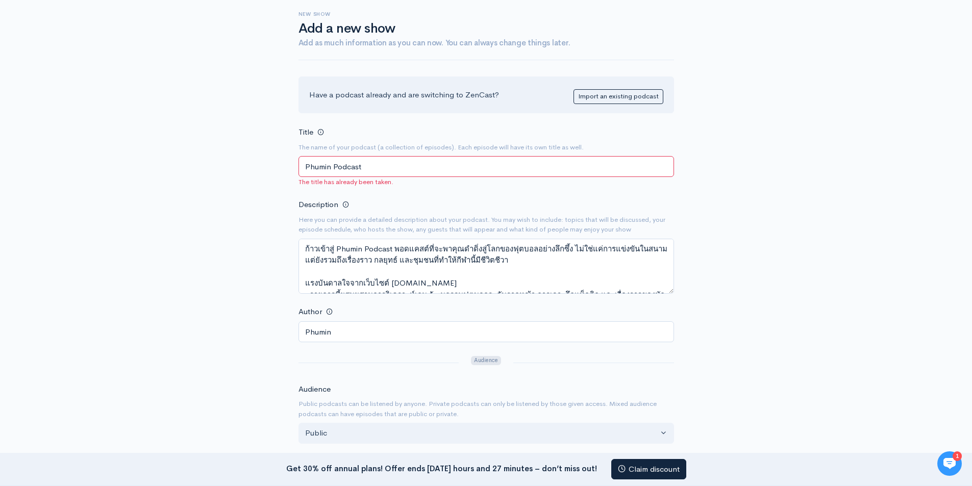
drag, startPoint x: 331, startPoint y: 164, endPoint x: 416, endPoint y: 164, distance: 85.7
click at [416, 164] on input "Phumin Podcast" at bounding box center [485, 166] width 375 height 21
click at [408, 165] on input "Phumin Podcast" at bounding box center [485, 166] width 375 height 21
drag, startPoint x: 332, startPoint y: 167, endPoint x: 385, endPoint y: 167, distance: 53.0
click at [385, 167] on input "Phumin Podcast" at bounding box center [485, 166] width 375 height 21
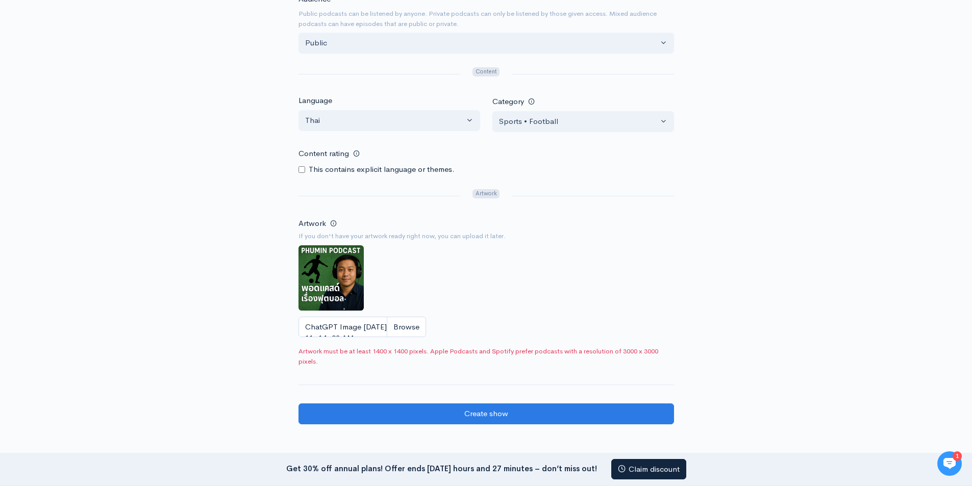
scroll to position [463, 0]
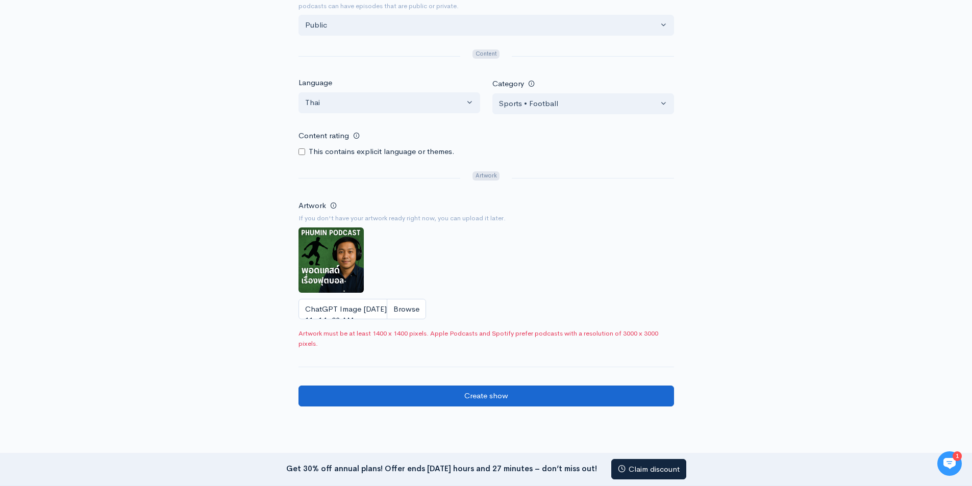
type input "Phumin"
click at [478, 394] on input "Create show" at bounding box center [485, 396] width 375 height 21
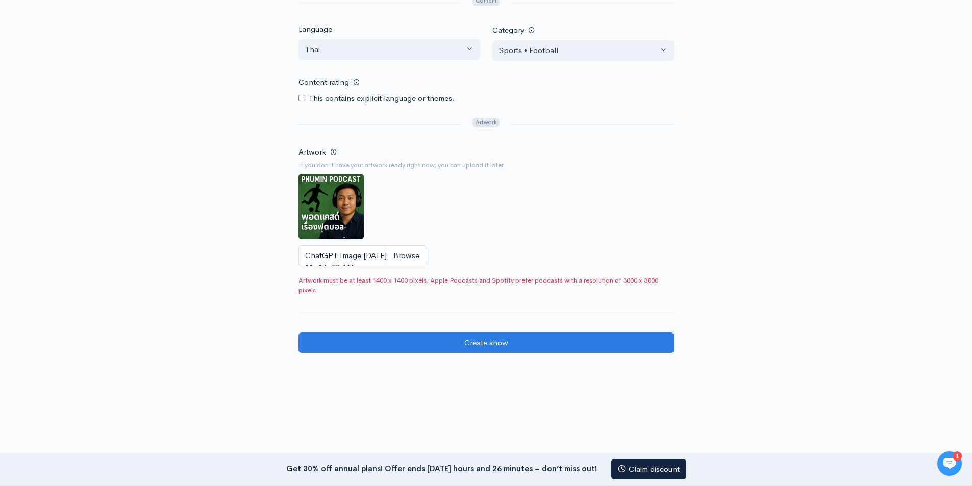
scroll to position [554, 0]
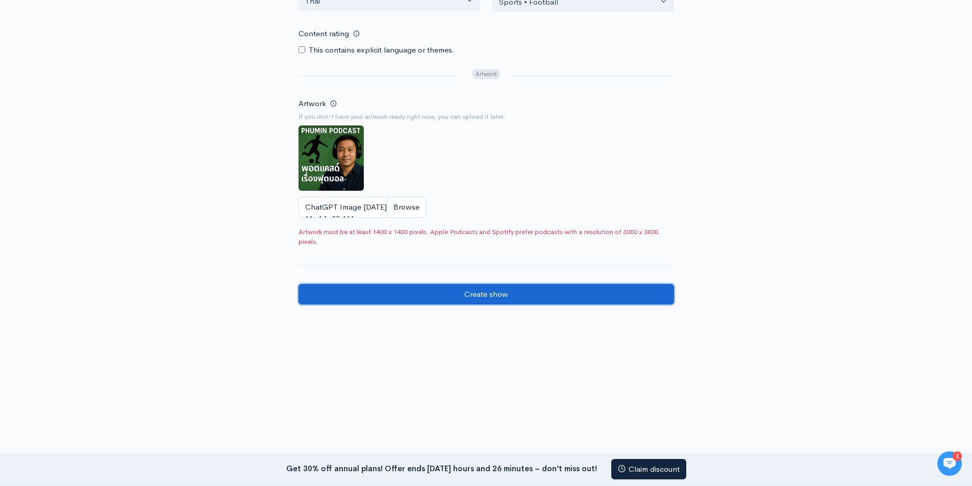
click at [470, 296] on input "Create show" at bounding box center [485, 294] width 375 height 21
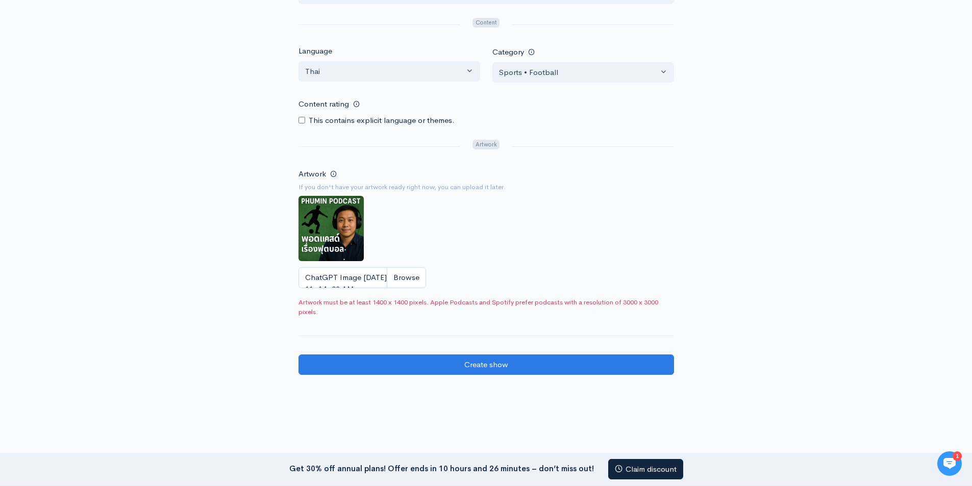
scroll to position [554, 0]
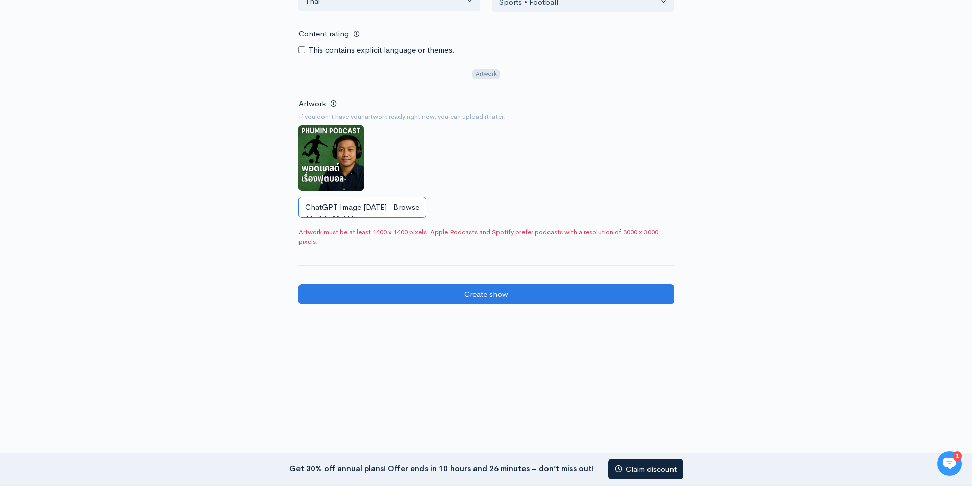
click at [368, 214] on input "ChatGPT Image [DATE], 11_14_03 AM.png" at bounding box center [362, 207] width 128 height 21
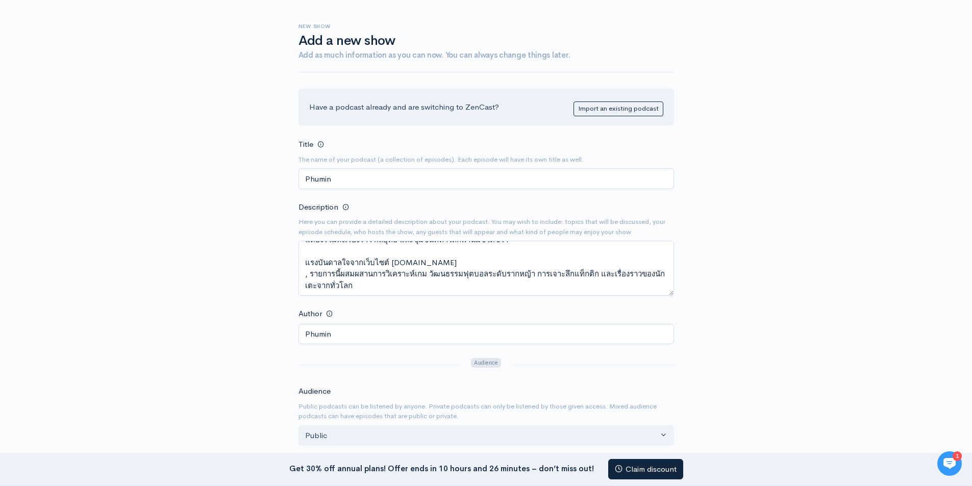
scroll to position [0, 0]
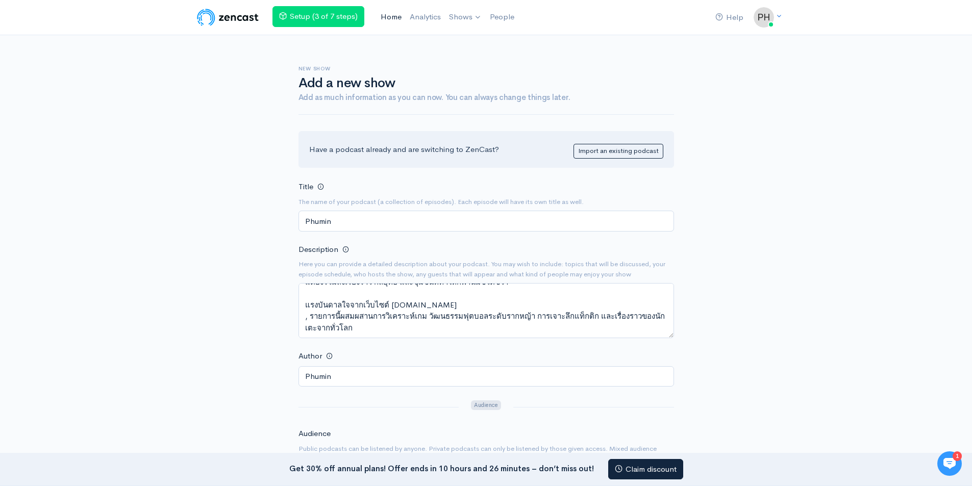
click at [385, 17] on link "Home" at bounding box center [390, 17] width 29 height 22
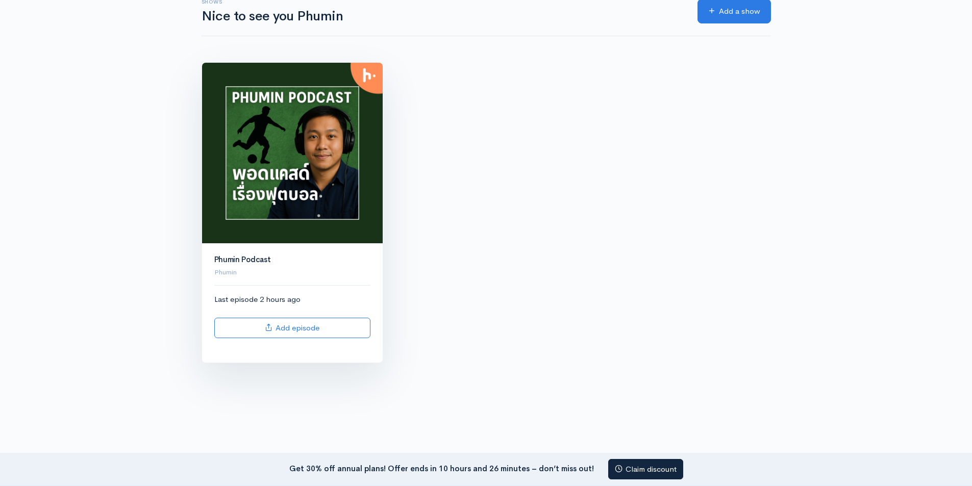
scroll to position [87, 0]
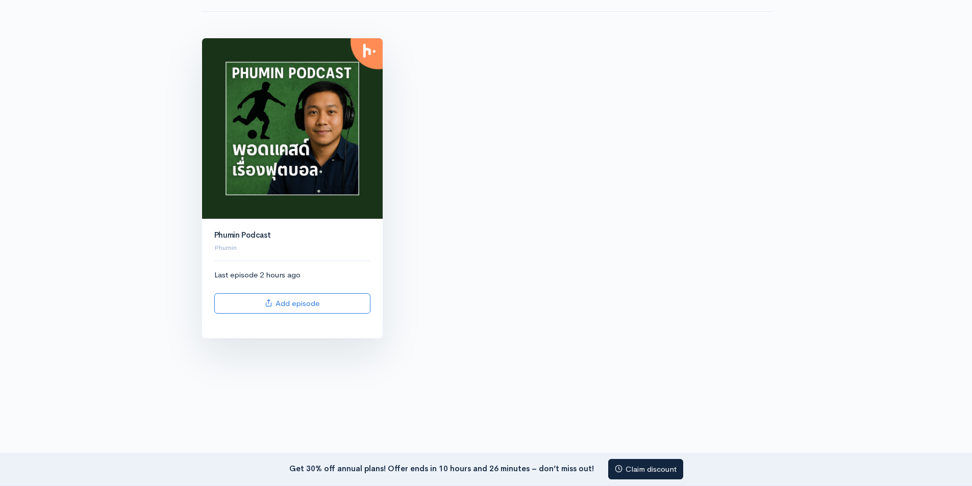
click at [302, 171] on img at bounding box center [292, 128] width 181 height 181
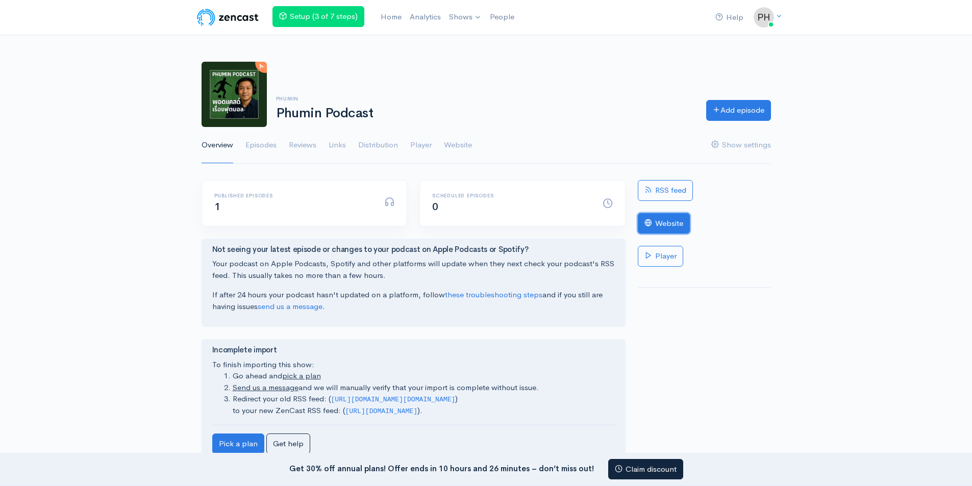
click at [674, 220] on link "Website" at bounding box center [664, 223] width 52 height 21
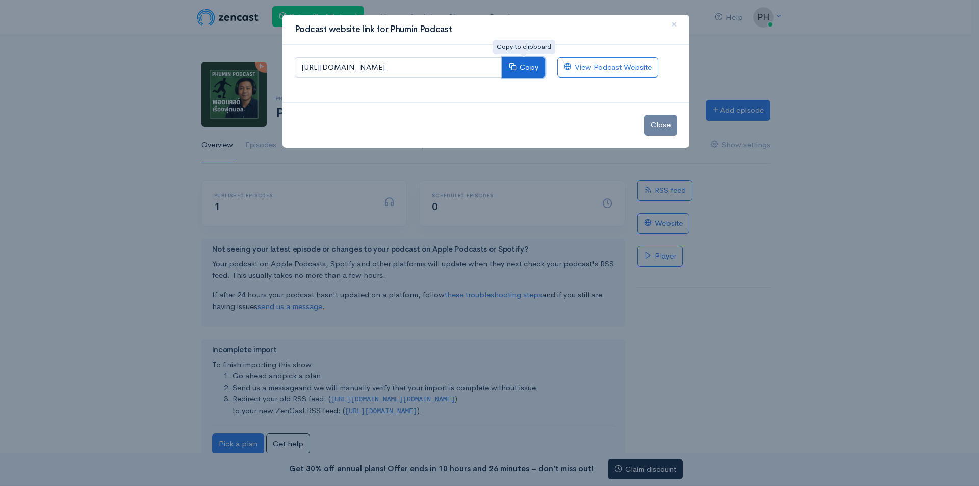
click at [527, 67] on button "Copy" at bounding box center [523, 67] width 43 height 21
click at [623, 68] on link "View Podcast Website" at bounding box center [607, 67] width 101 height 21
click at [760, 60] on div "Podcast website link for Phumin Podcast × [URL][DOMAIN_NAME] Copy View Podcast …" at bounding box center [489, 243] width 979 height 486
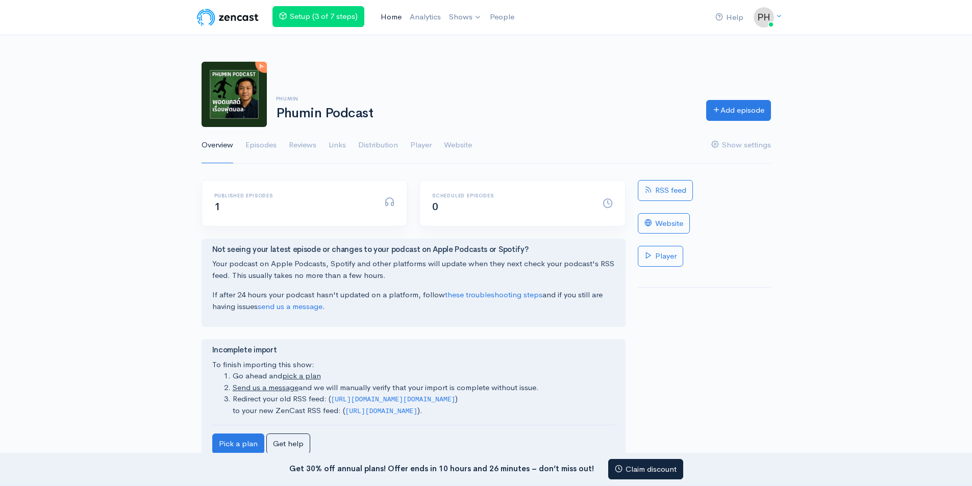
click at [395, 13] on link "Home" at bounding box center [390, 17] width 29 height 22
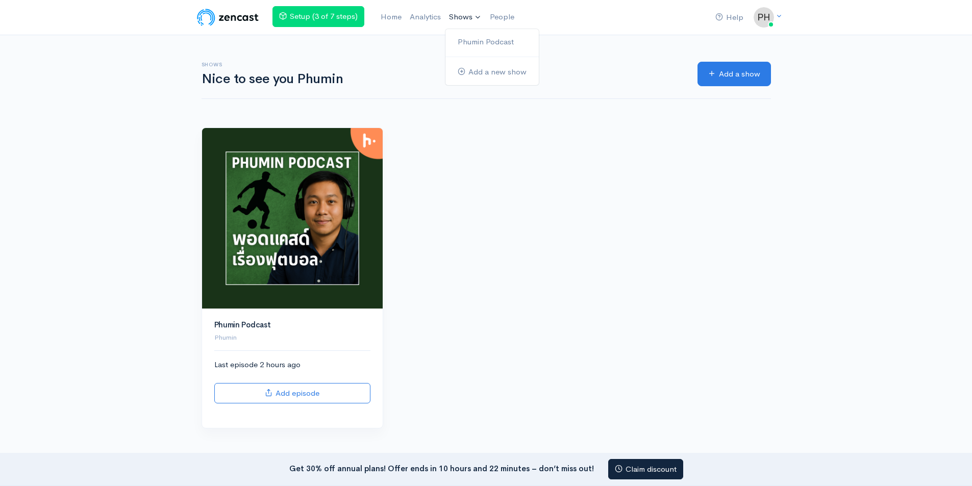
click at [481, 13] on link "Shows" at bounding box center [465, 17] width 41 height 22
click at [500, 40] on link "Phumin Podcast" at bounding box center [491, 42] width 93 height 18
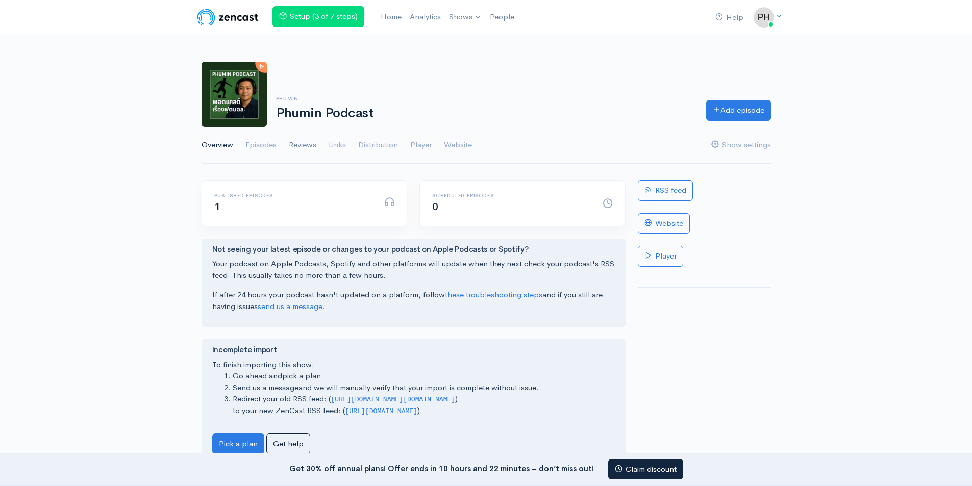
click at [305, 149] on link "Reviews" at bounding box center [303, 145] width 28 height 37
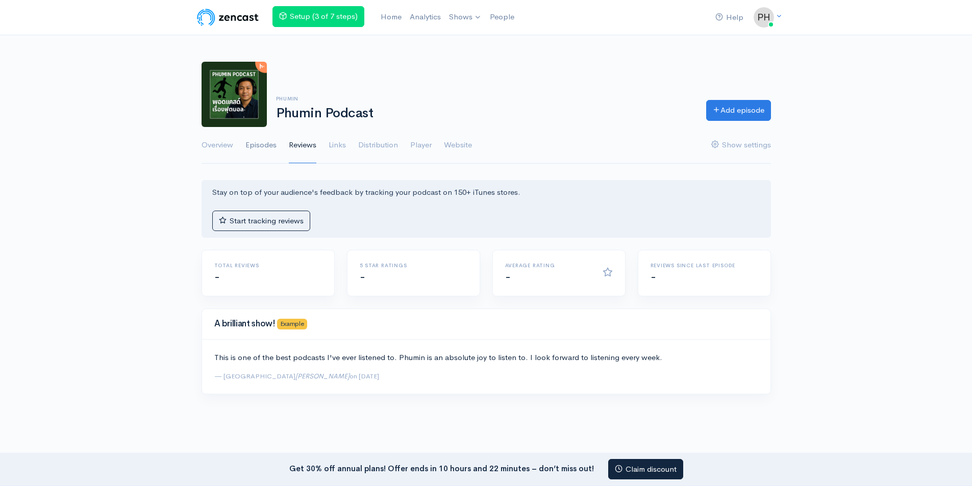
click at [256, 150] on link "Episodes" at bounding box center [260, 145] width 31 height 37
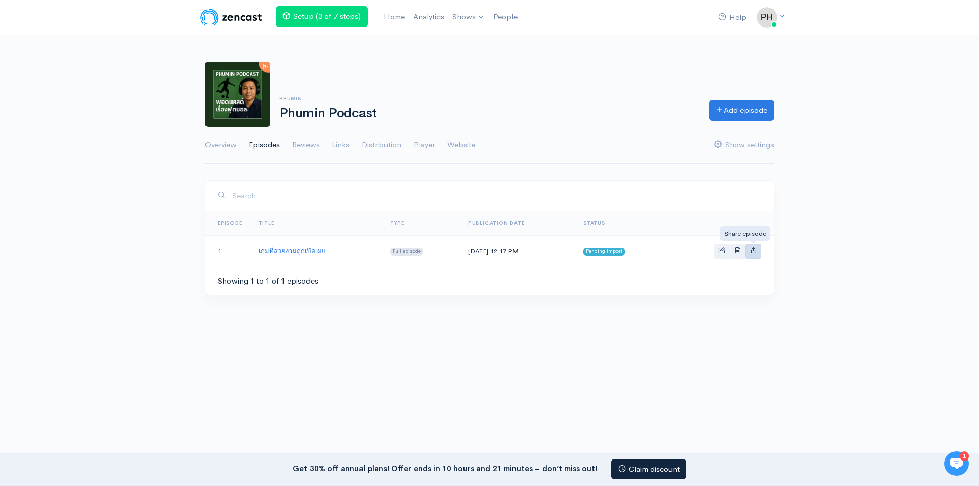
click at [756, 248] on icon "Basic example" at bounding box center [753, 250] width 7 height 7
type input "[URL][DOMAIN_NAME]"
type input "<iframe src='[URL][DOMAIN_NAME]' width='100%' height='190' frameborder='0' scro…"
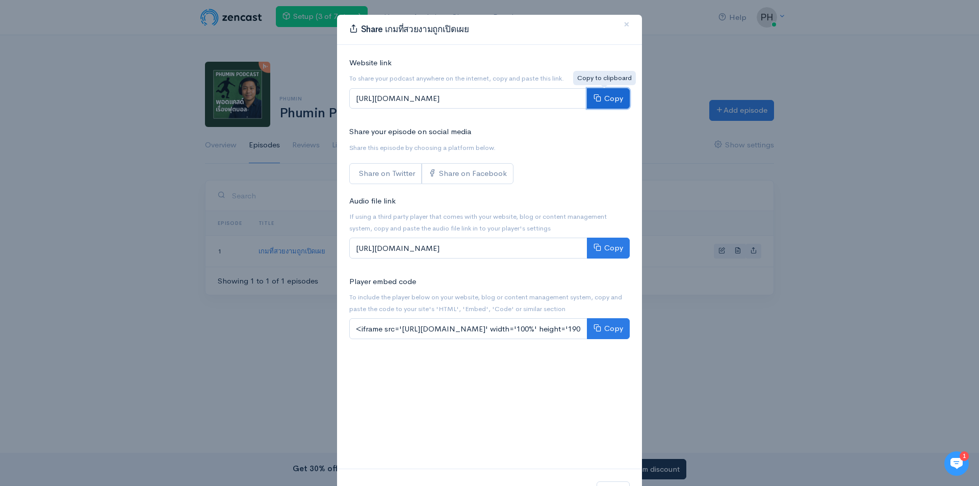
click at [607, 97] on button "Copy" at bounding box center [608, 98] width 43 height 21
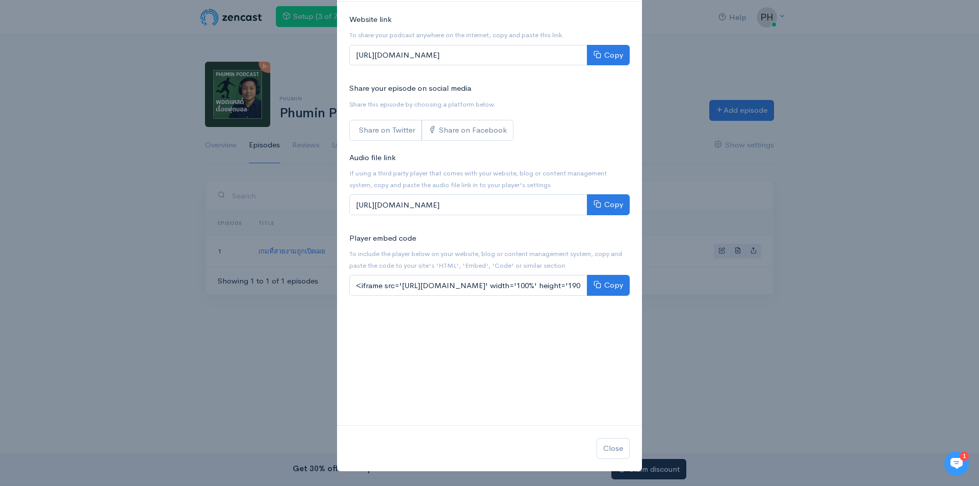
click at [849, 139] on div "Share เกมที่สวยงามถูกเปิดเผย × Website link To share your podcast anywhere on t…" at bounding box center [489, 243] width 979 height 486
